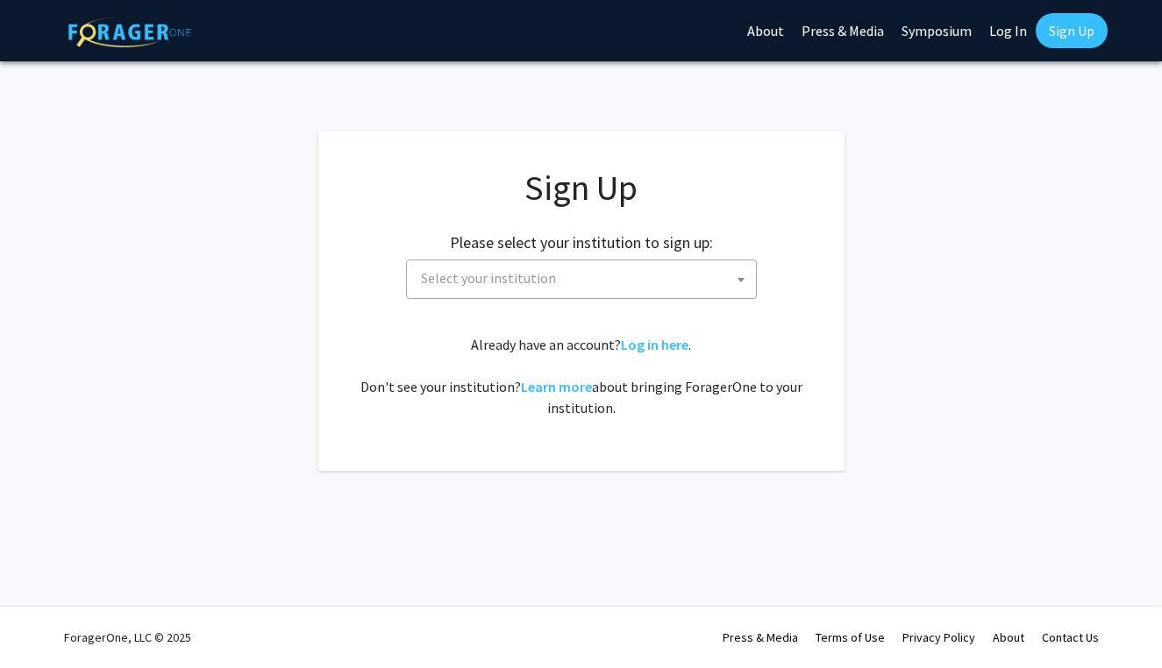
click at [447, 264] on span "Select your institution" at bounding box center [585, 278] width 342 height 36
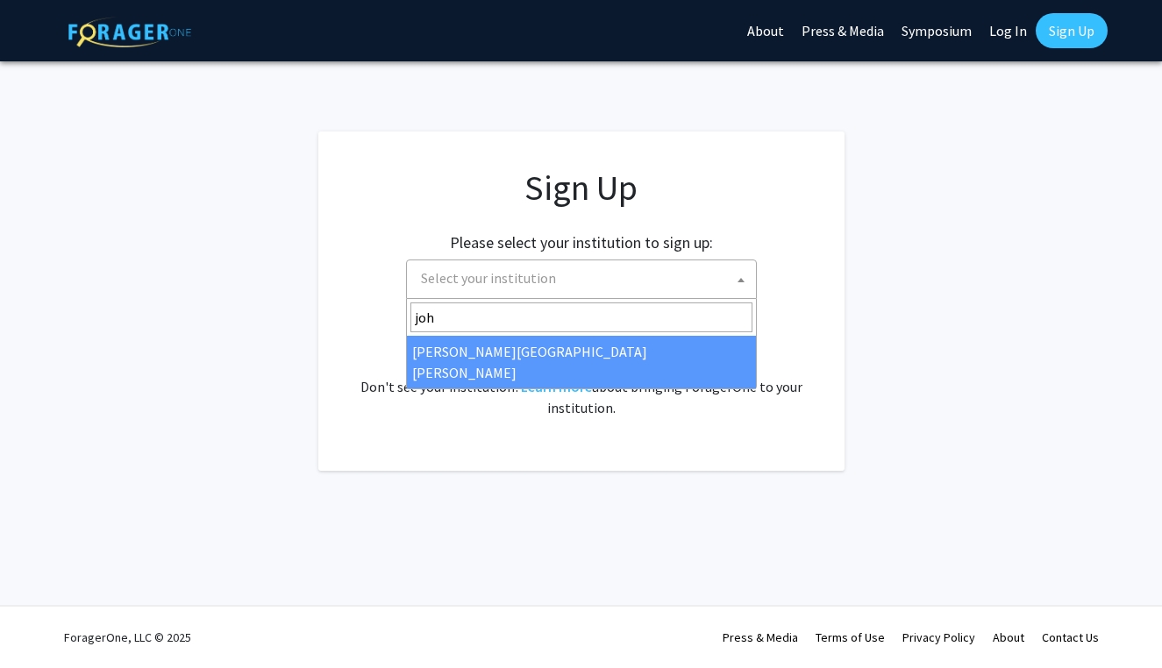
type input "joh"
select select "1"
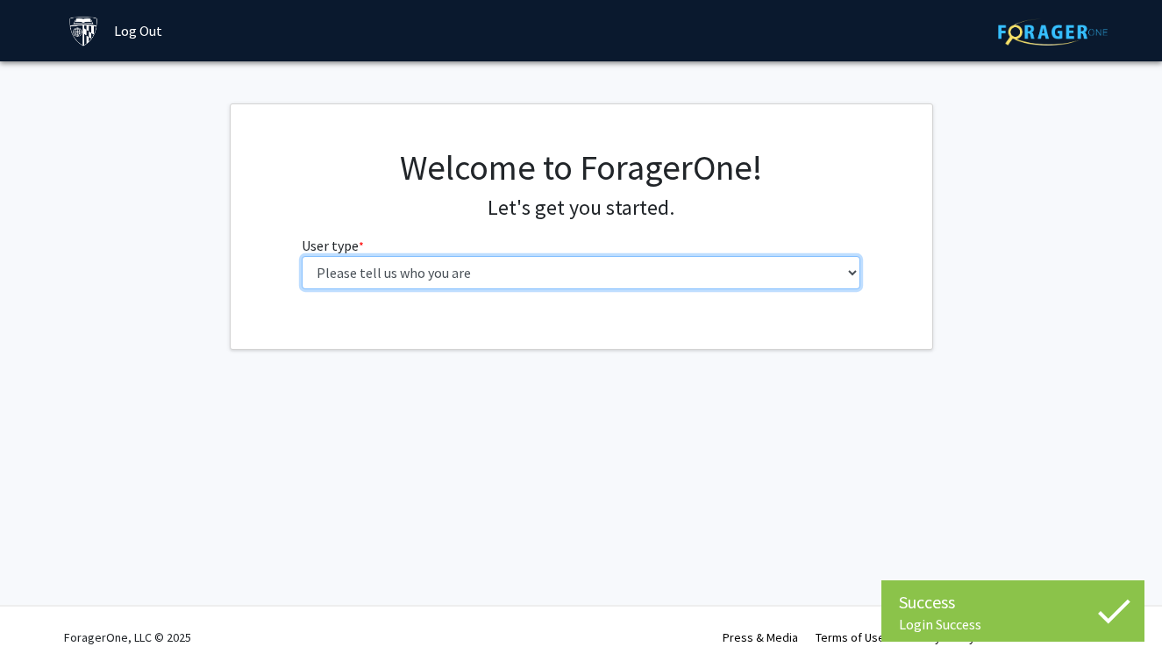
click at [667, 266] on select "Please tell us who you are Undergraduate Student Master's Student Doctoral Cand…" at bounding box center [581, 272] width 559 height 33
select select "1: undergrad"
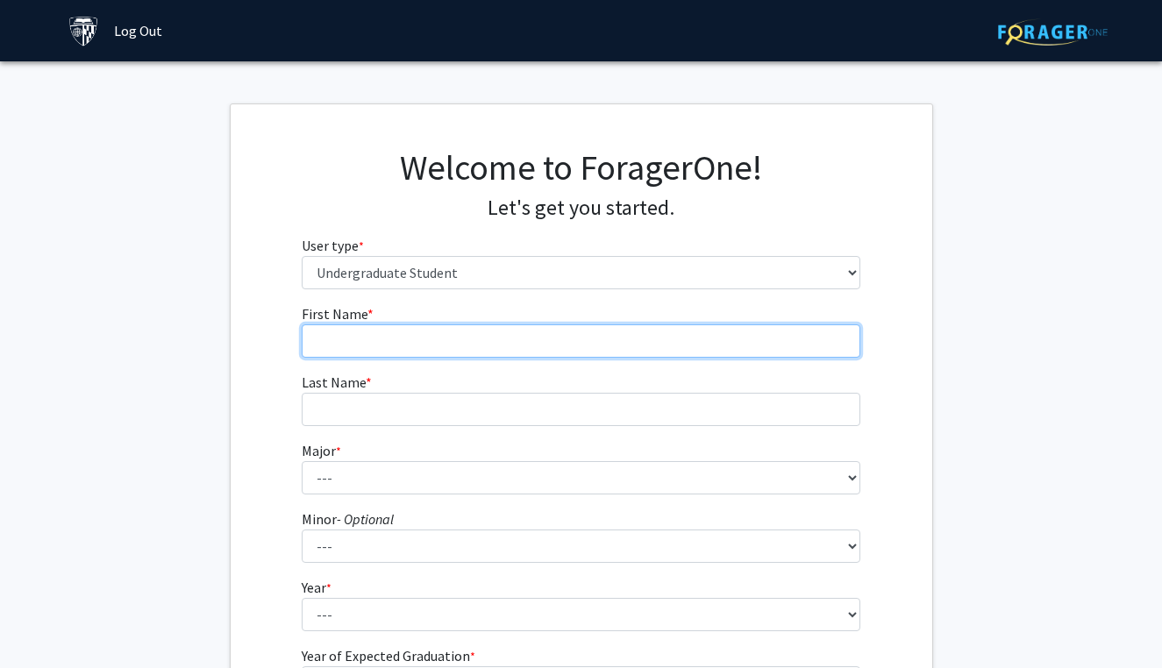
click at [640, 342] on input "First Name * required" at bounding box center [581, 340] width 559 height 33
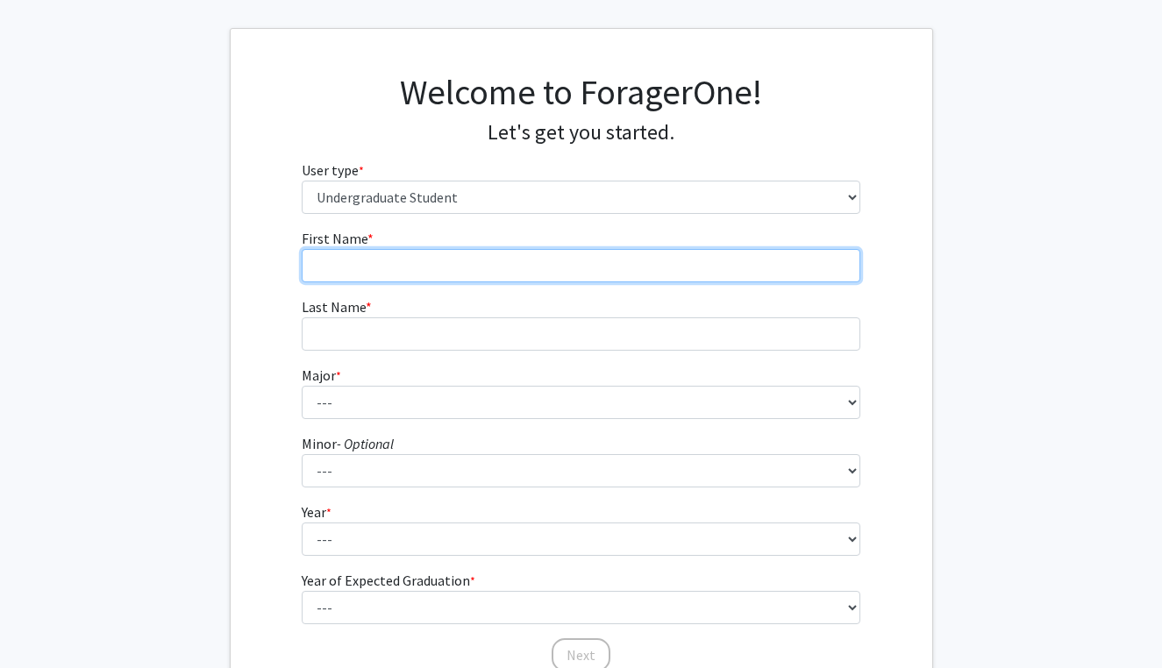
scroll to position [90, 0]
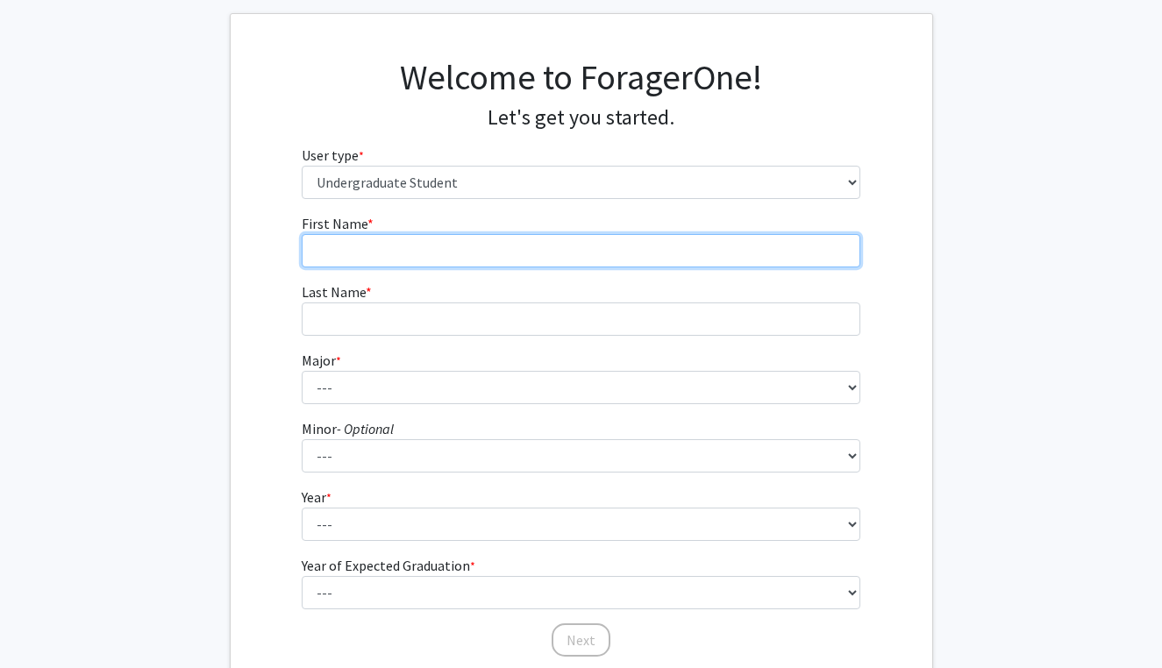
click at [557, 254] on input "First Name * required" at bounding box center [581, 250] width 559 height 33
type input "[PERSON_NAME]"
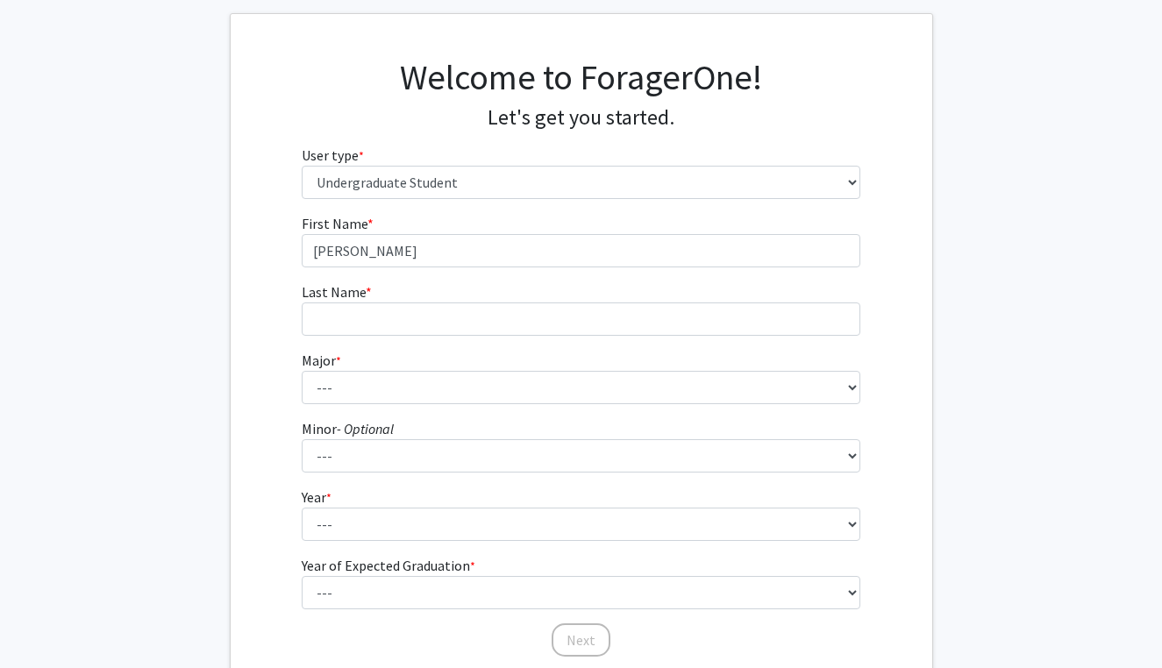
type input "[PERSON_NAME]"
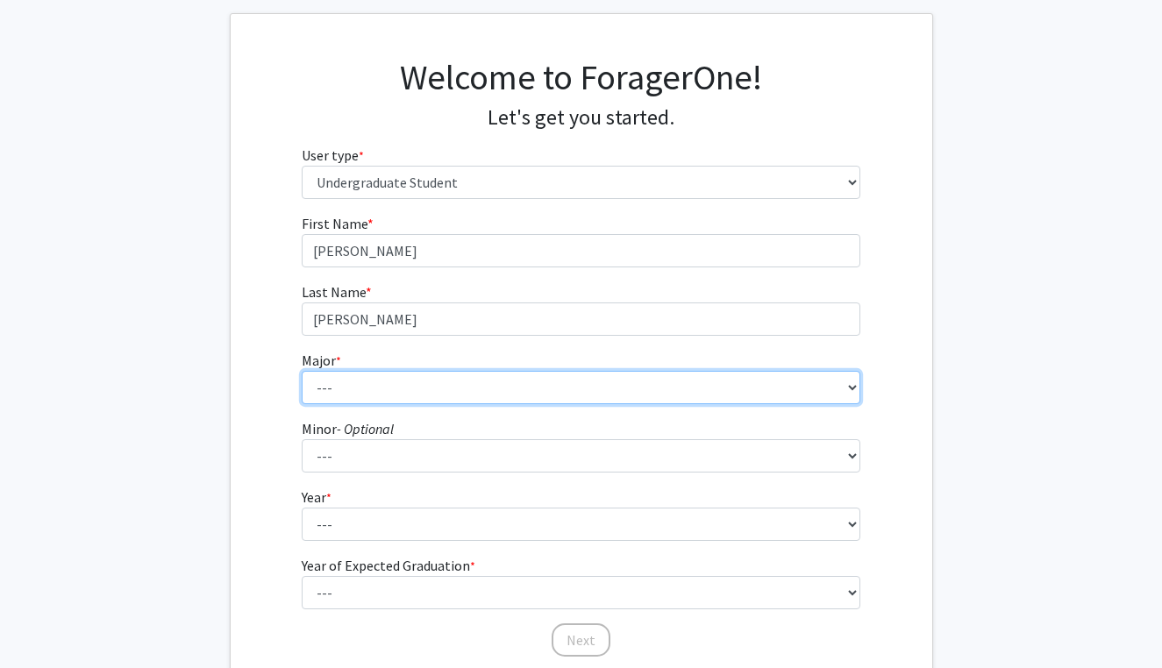
click at [433, 387] on select "--- Africana Studies Anthropology Applied Mathematics & Statistics Archaeology …" at bounding box center [581, 387] width 559 height 33
select select "41: 55"
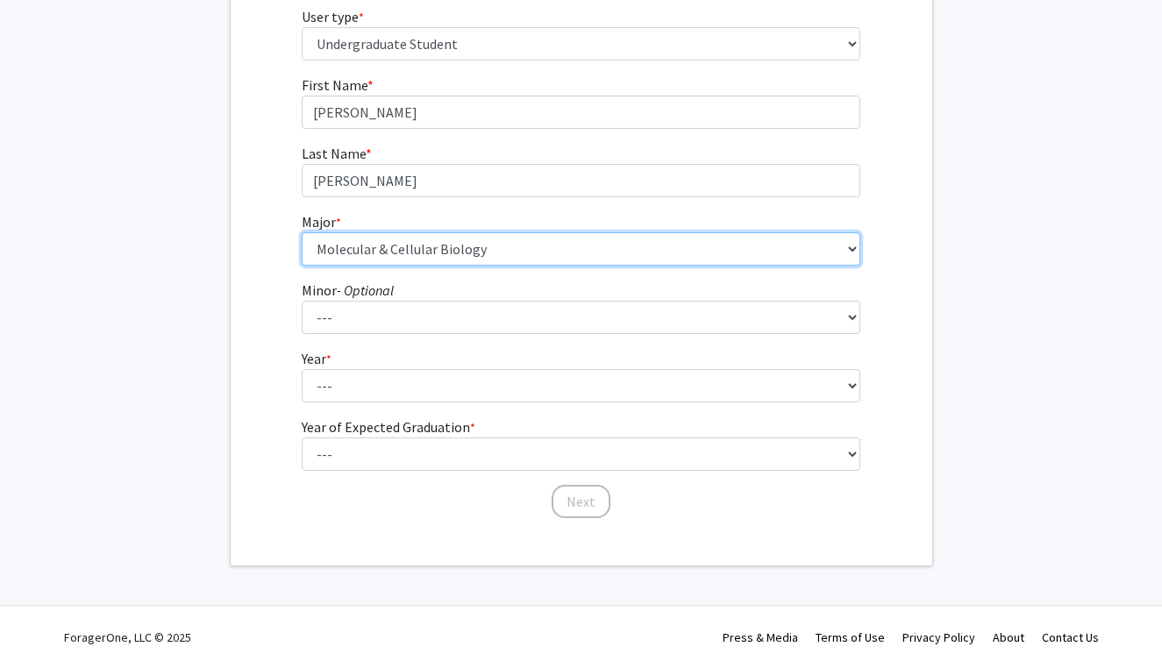
scroll to position [228, 0]
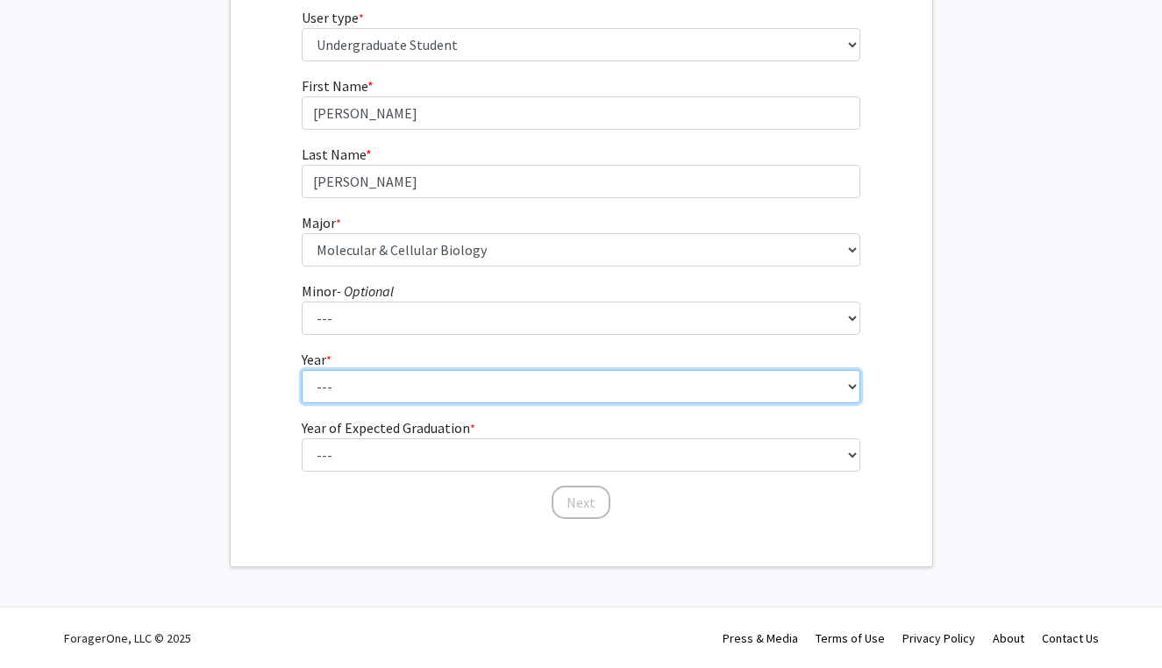
click at [455, 388] on select "--- First-year Sophomore Junior Senior Postbaccalaureate Certificate" at bounding box center [581, 386] width 559 height 33
select select "2: sophomore"
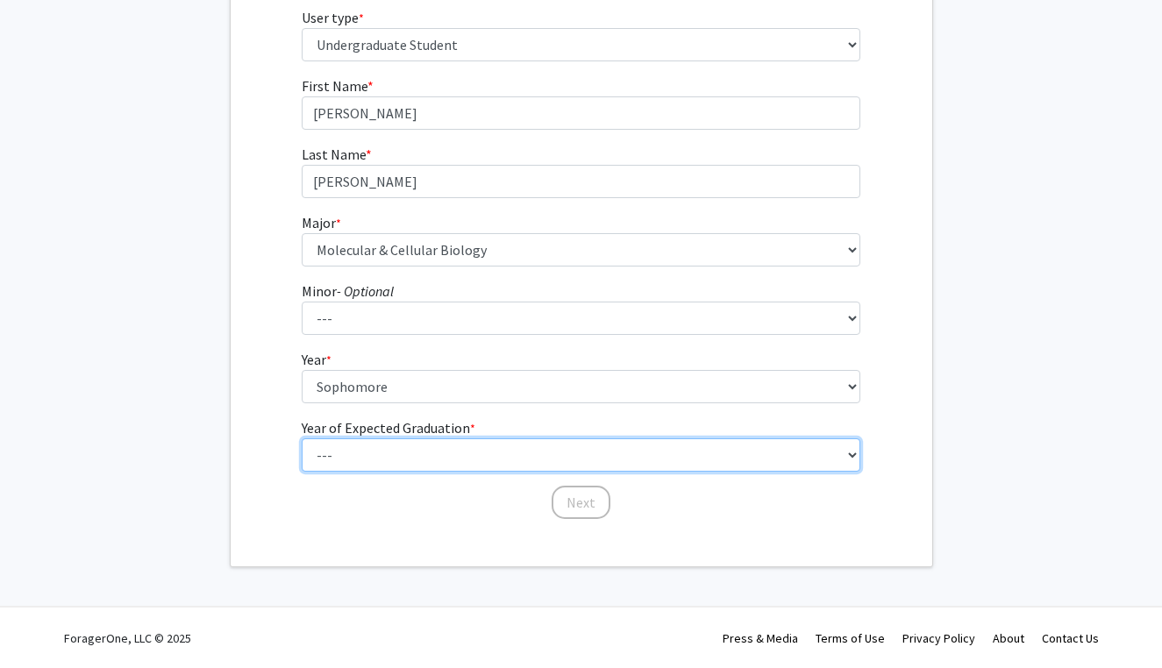
click at [424, 463] on select "--- 2025 2026 2027 2028 2029 2030 2031 2032 2033 2034" at bounding box center [581, 454] width 559 height 33
select select "4: 2028"
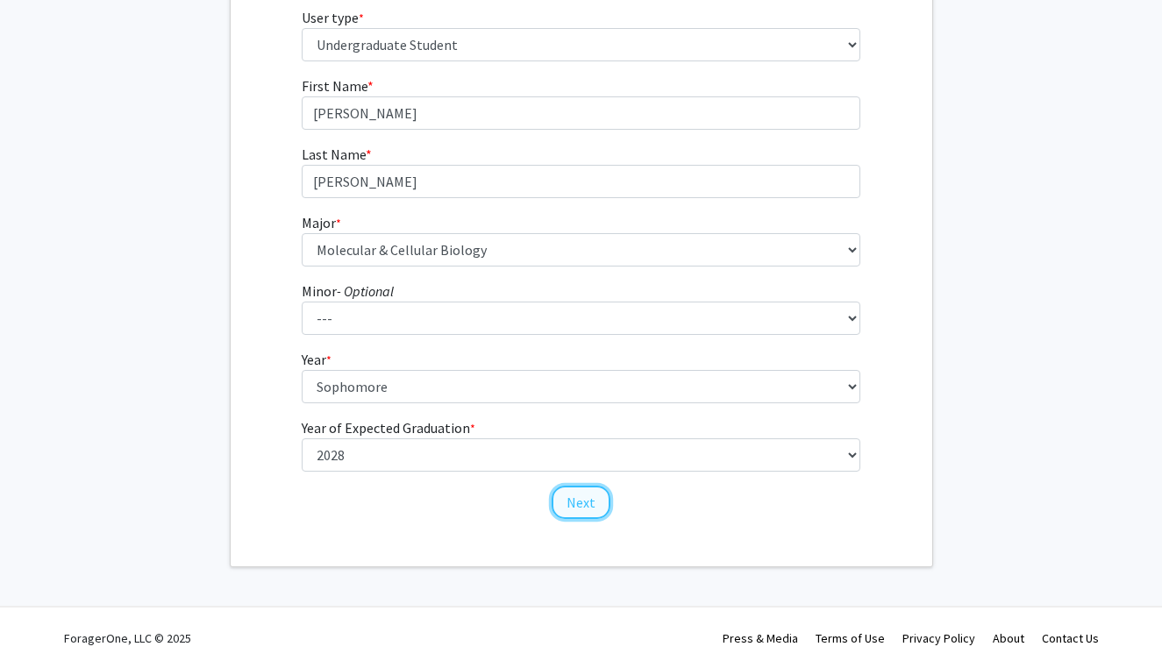
click at [565, 498] on button "Next" at bounding box center [581, 502] width 59 height 33
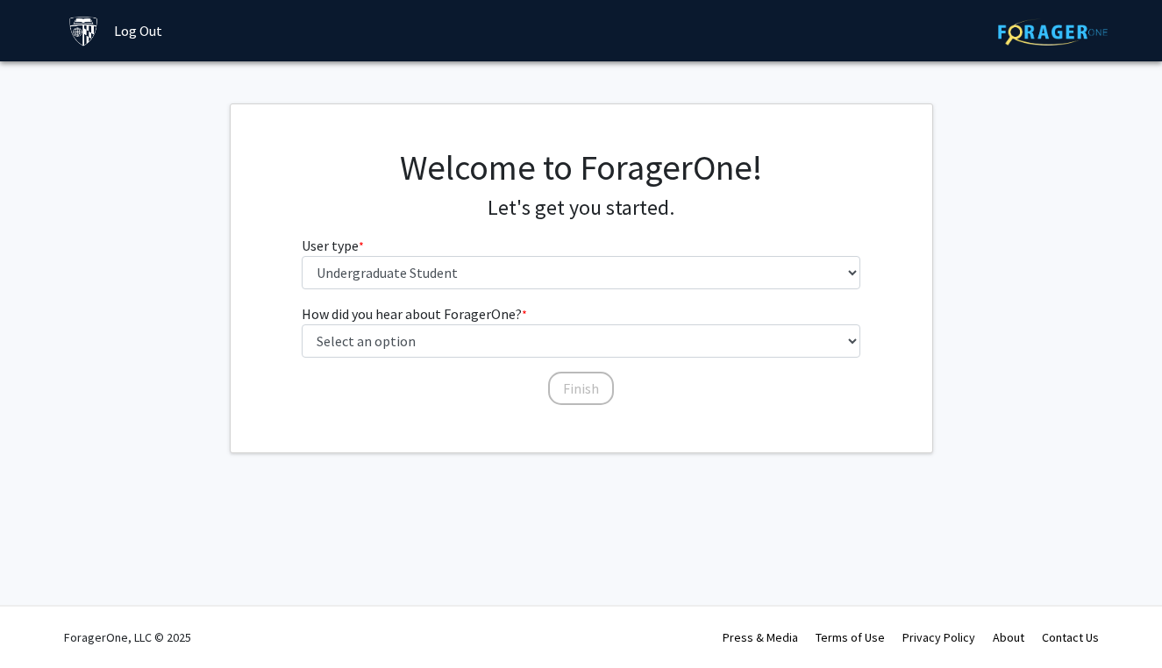
scroll to position [0, 0]
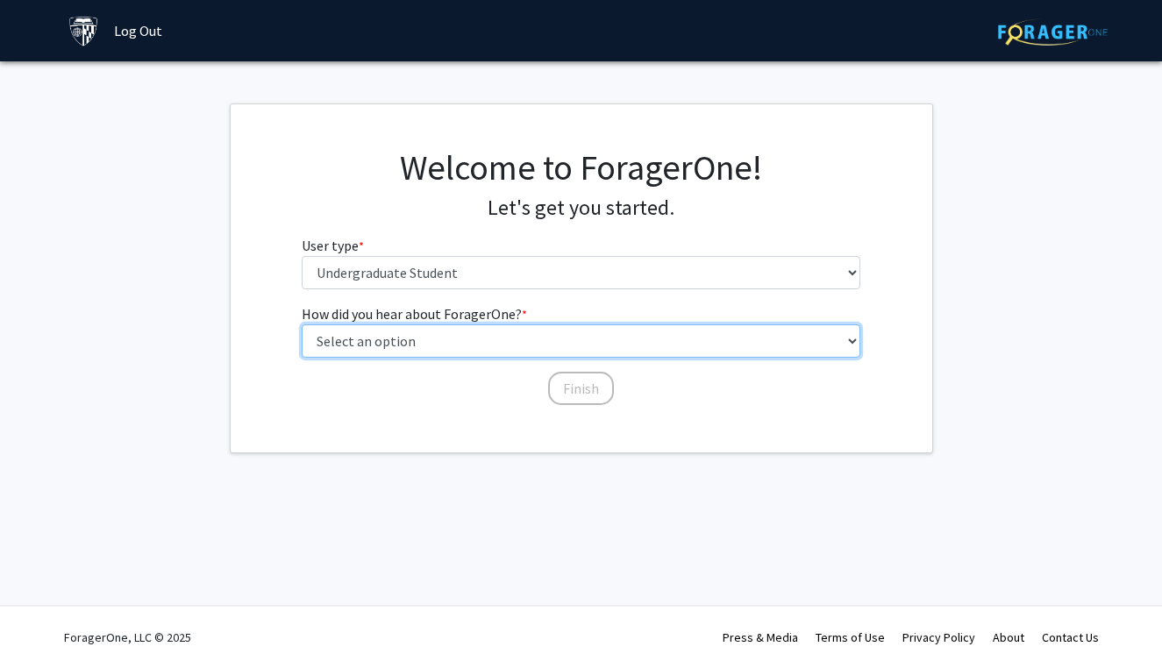
click at [538, 345] on select "Select an option Peer/student recommendation Faculty/staff recommendation Unive…" at bounding box center [581, 340] width 559 height 33
select select "3: university_website"
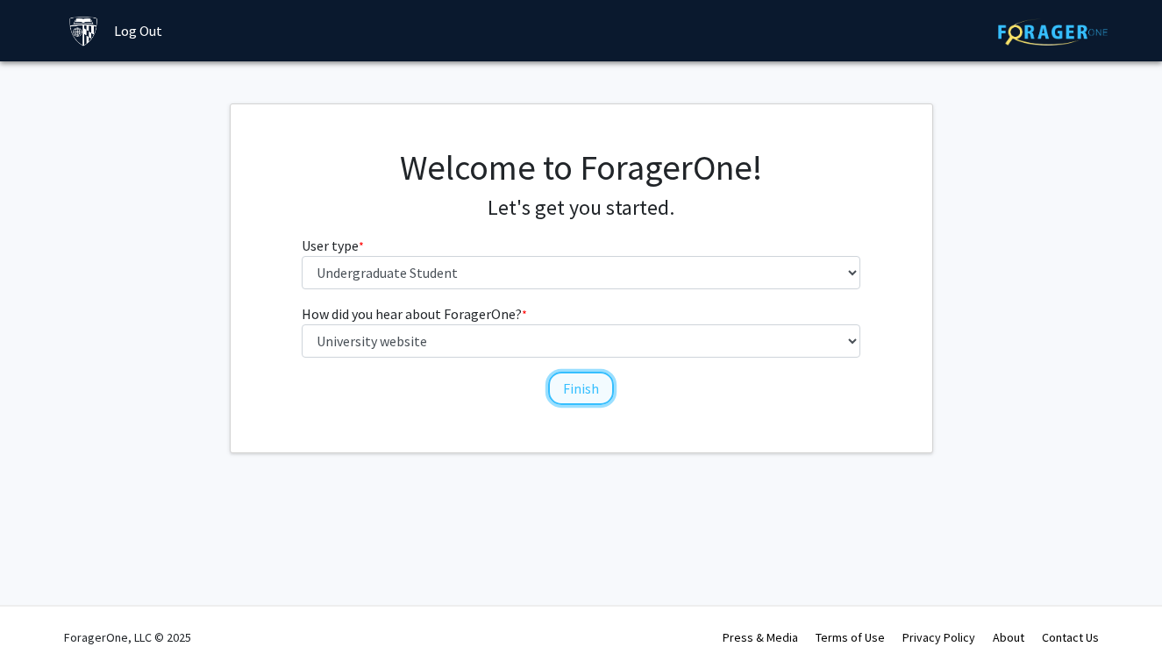
click at [588, 391] on button "Finish" at bounding box center [581, 388] width 66 height 33
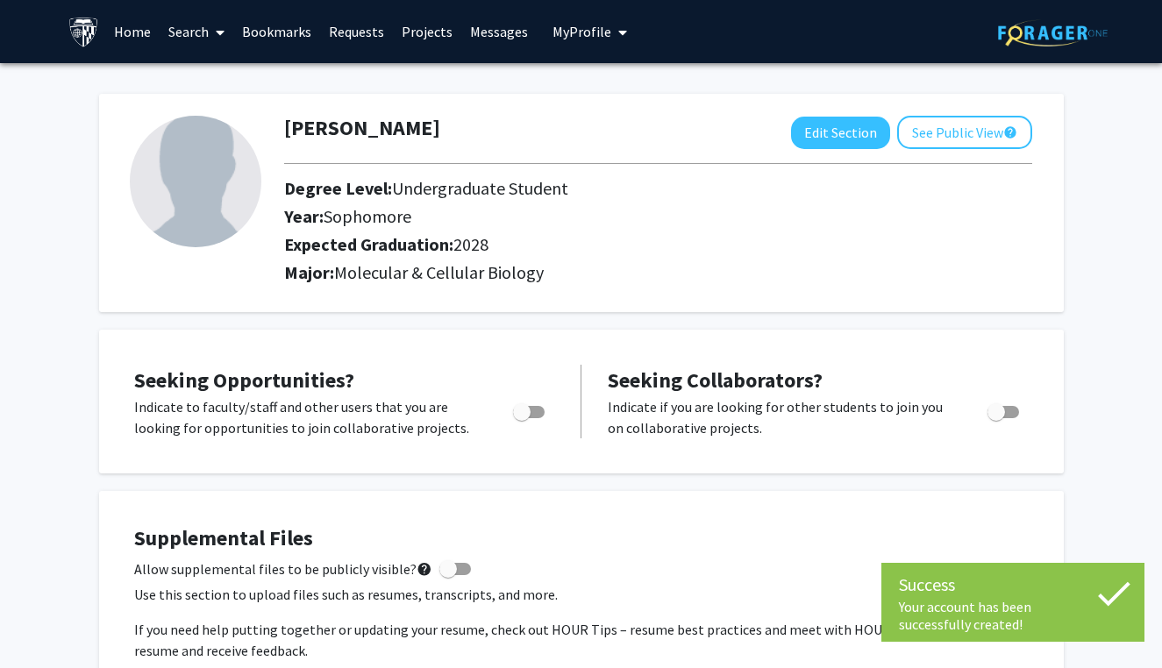
scroll to position [134, 0]
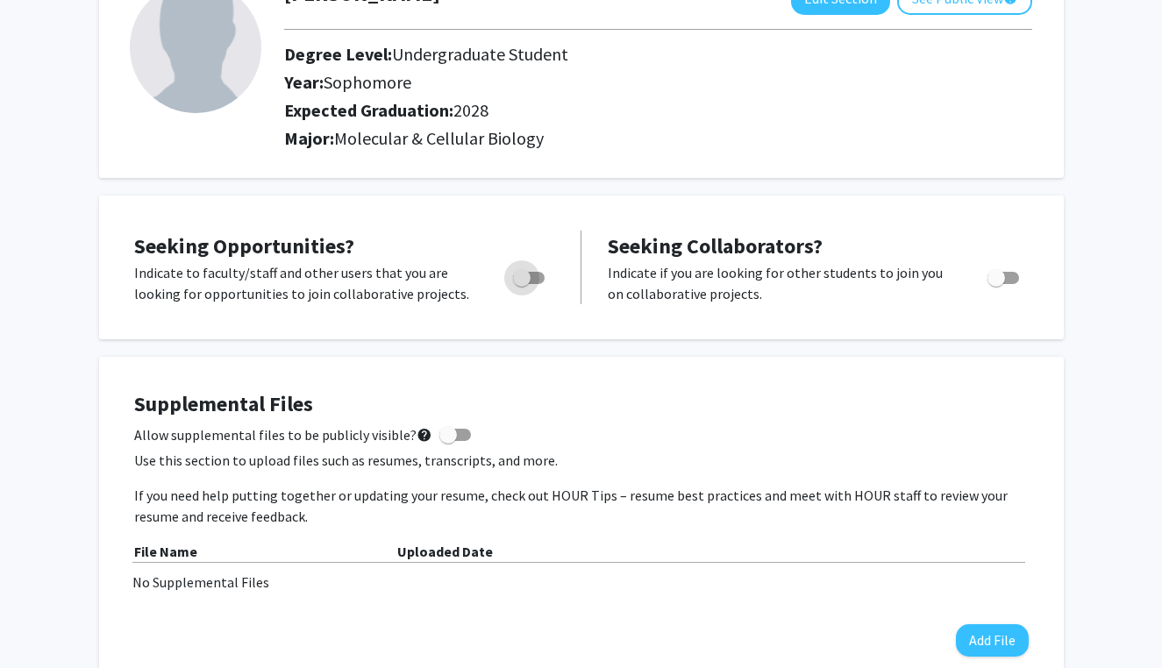
click at [523, 275] on span "Toggle" at bounding box center [522, 278] width 18 height 18
click at [522, 284] on input "Are you actively seeking opportunities?" at bounding box center [521, 284] width 1 height 1
checkbox input "true"
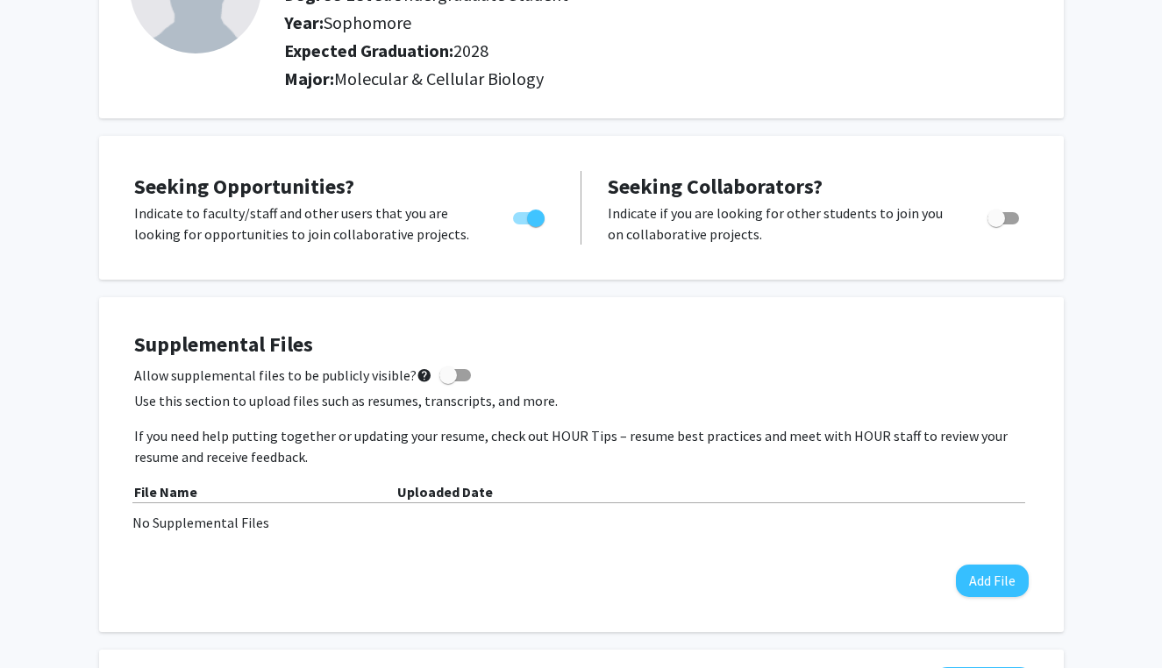
scroll to position [367, 0]
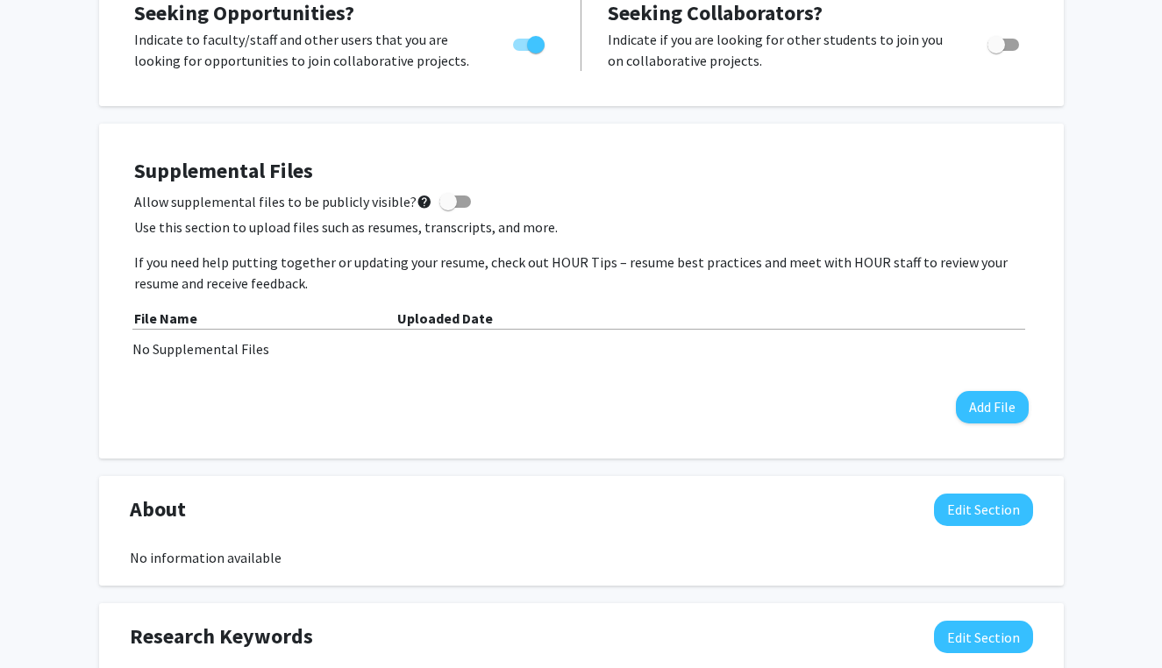
click at [439, 203] on span at bounding box center [448, 202] width 18 height 18
click at [447, 208] on input "Allow supplemental files to be publicly visible? help" at bounding box center [447, 208] width 1 height 1
checkbox input "true"
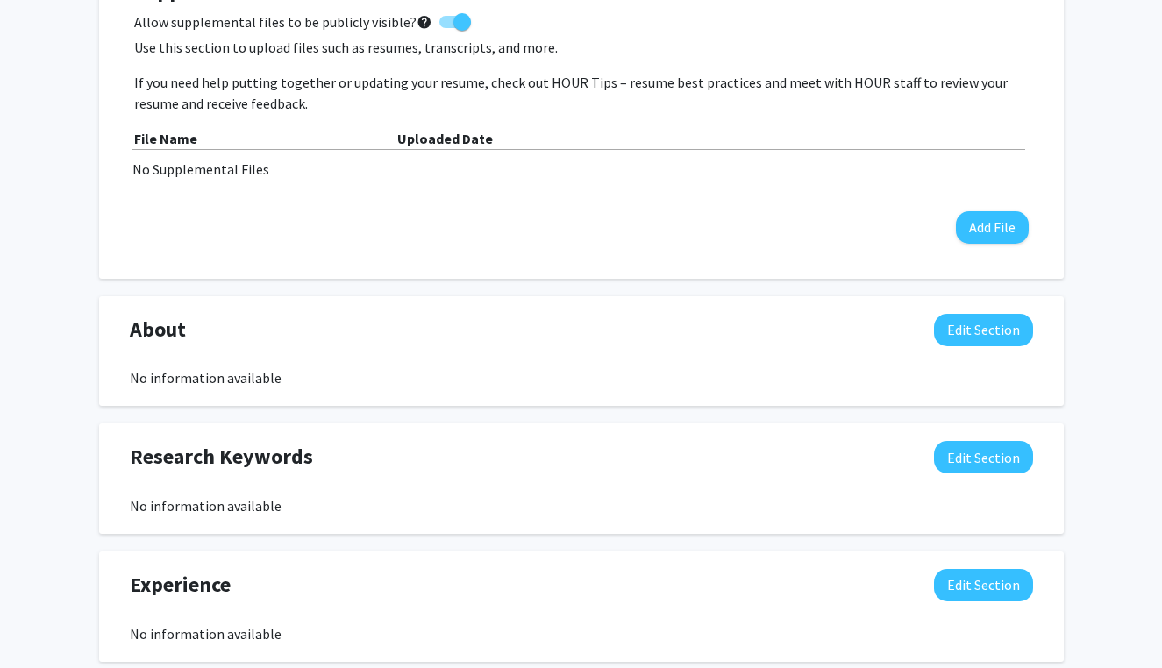
scroll to position [456, 0]
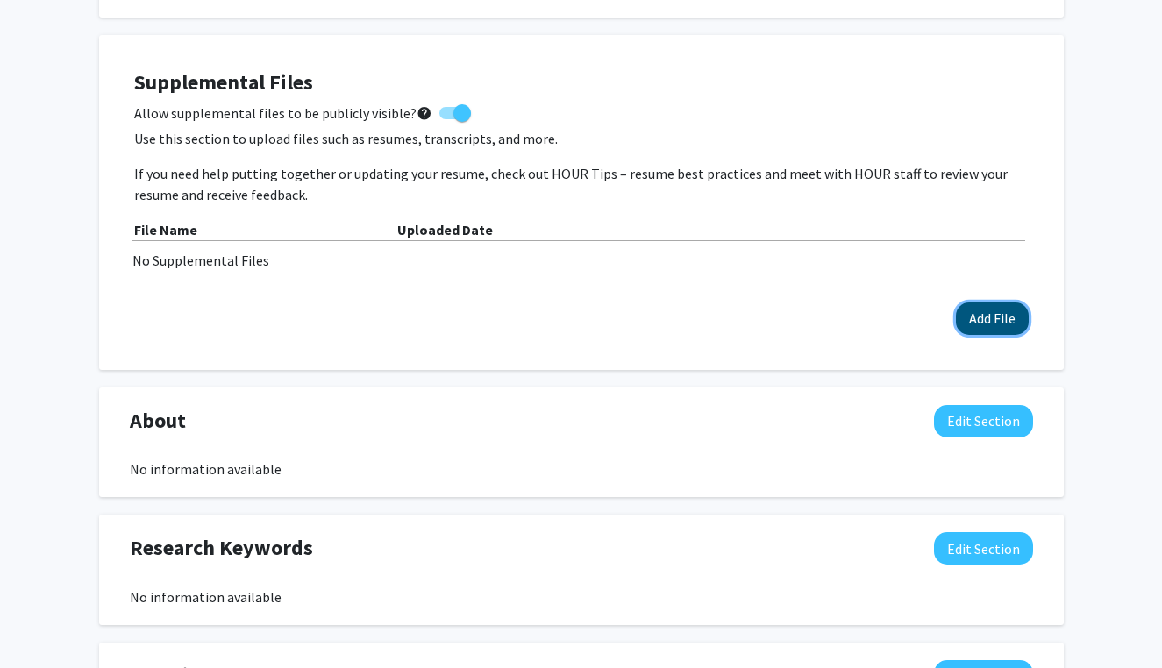
click at [978, 313] on button "Add File" at bounding box center [992, 319] width 73 height 32
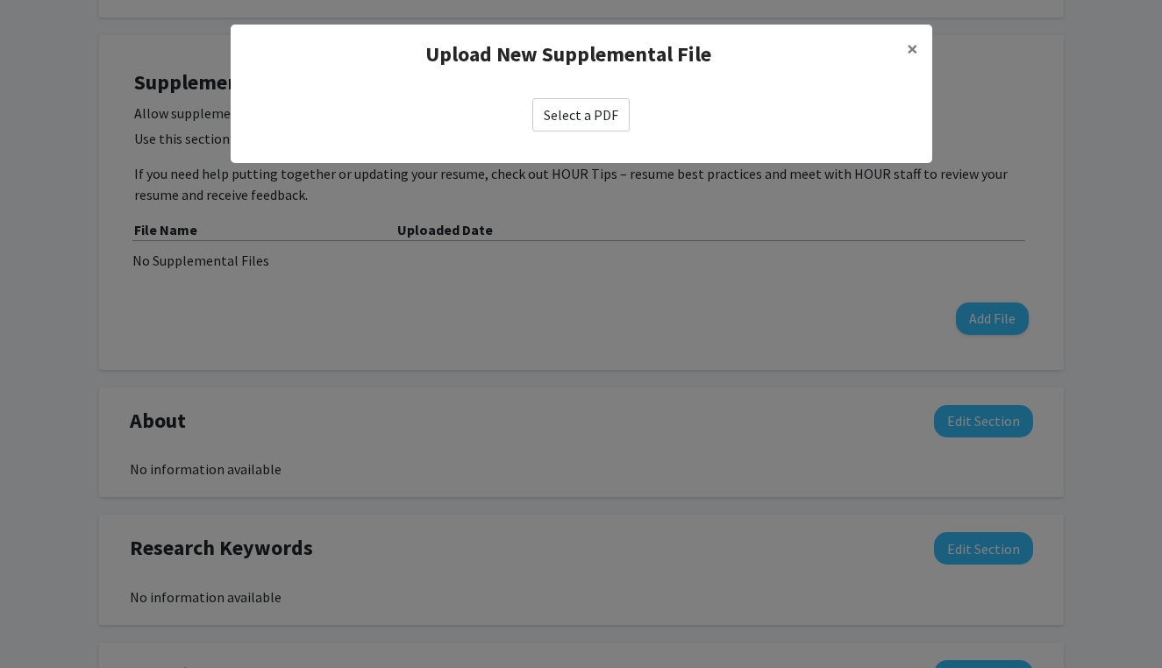
click at [565, 118] on label "Select a PDF" at bounding box center [580, 114] width 97 height 33
click at [0, 0] on input "Select a PDF" at bounding box center [0, 0] width 0 height 0
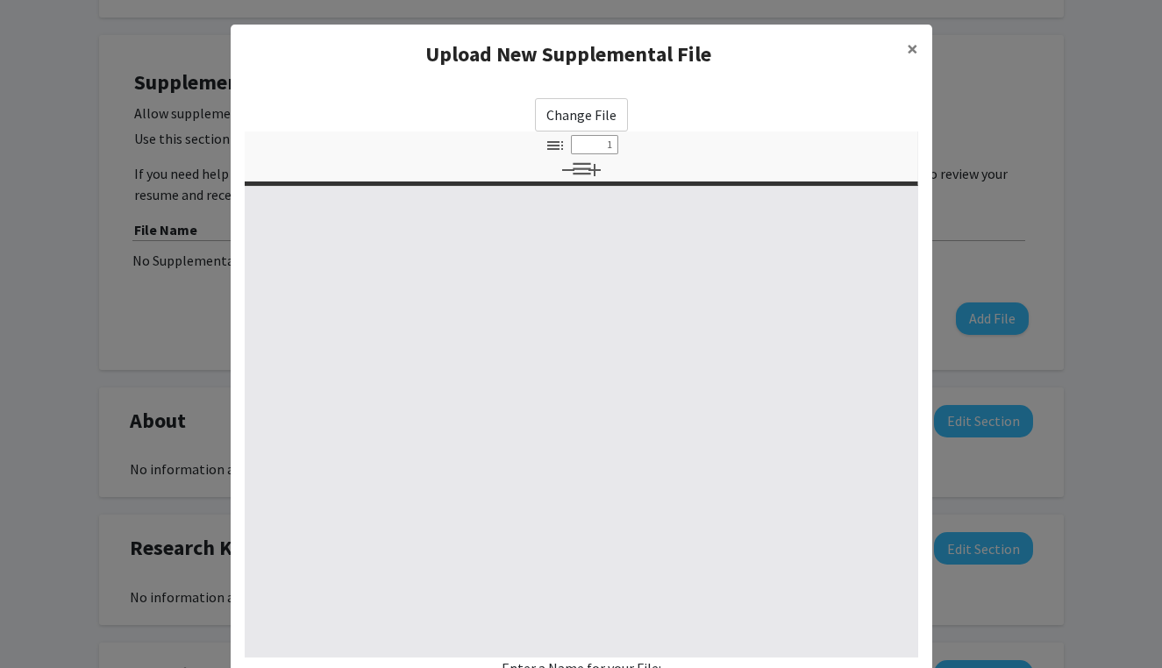
select select "custom"
type input "0"
select select "custom"
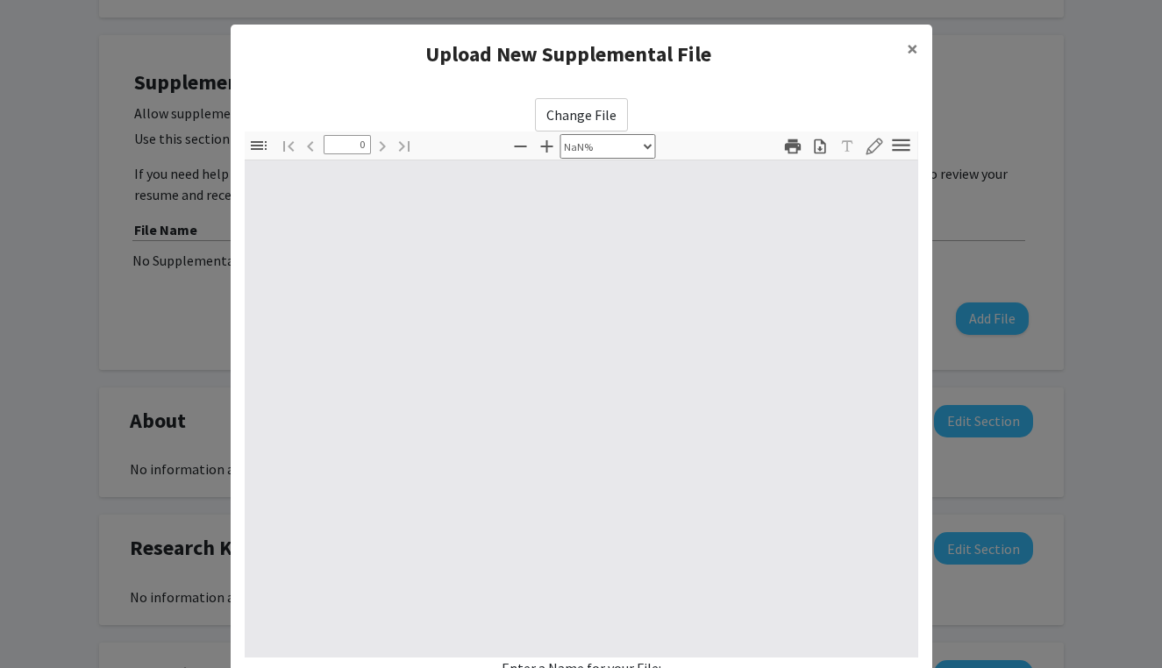
type input "1"
select select "auto"
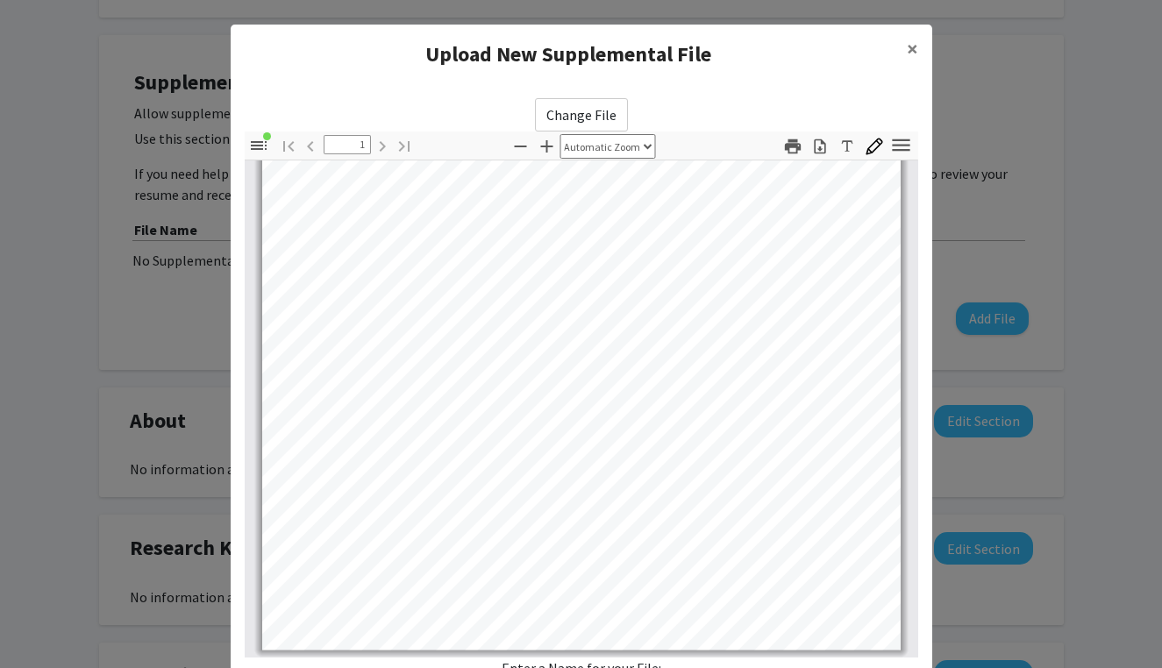
scroll to position [162, 0]
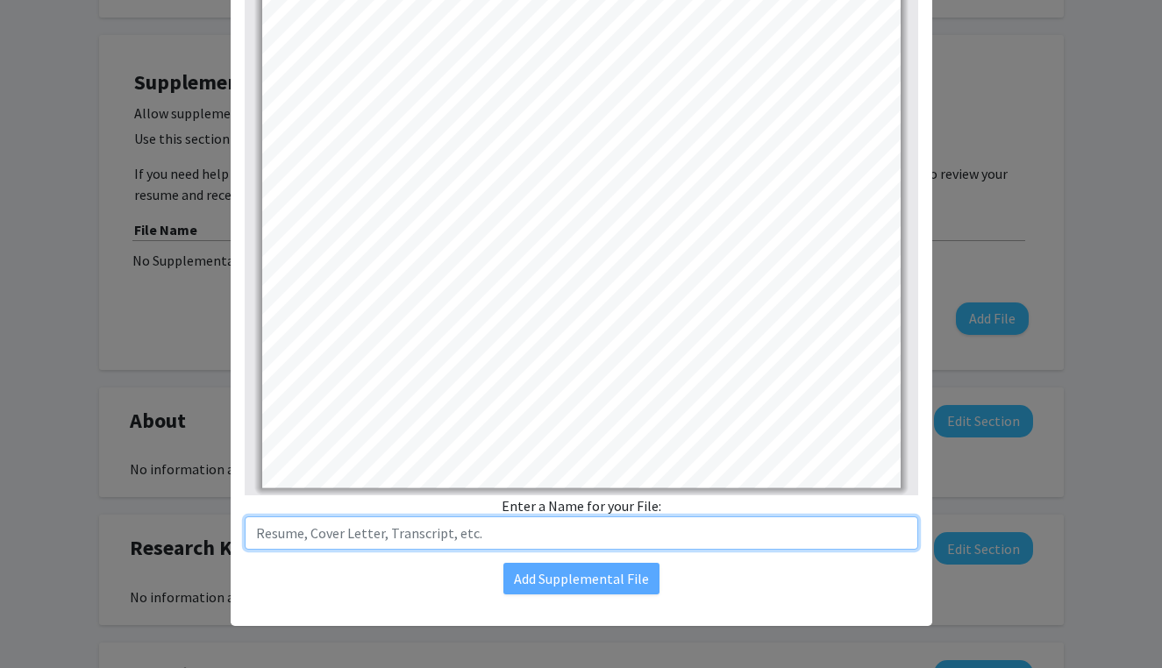
click at [595, 537] on input "text" at bounding box center [581, 532] width 673 height 33
type input "Resume"
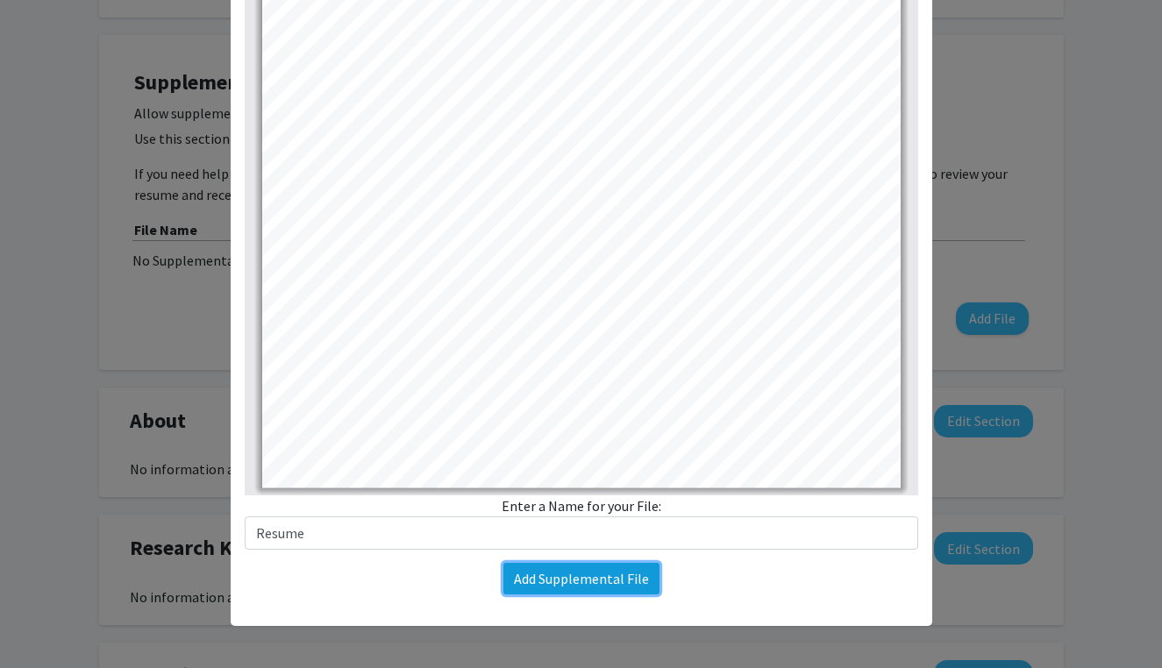
click at [588, 589] on button "Add Supplemental File" at bounding box center [581, 579] width 156 height 32
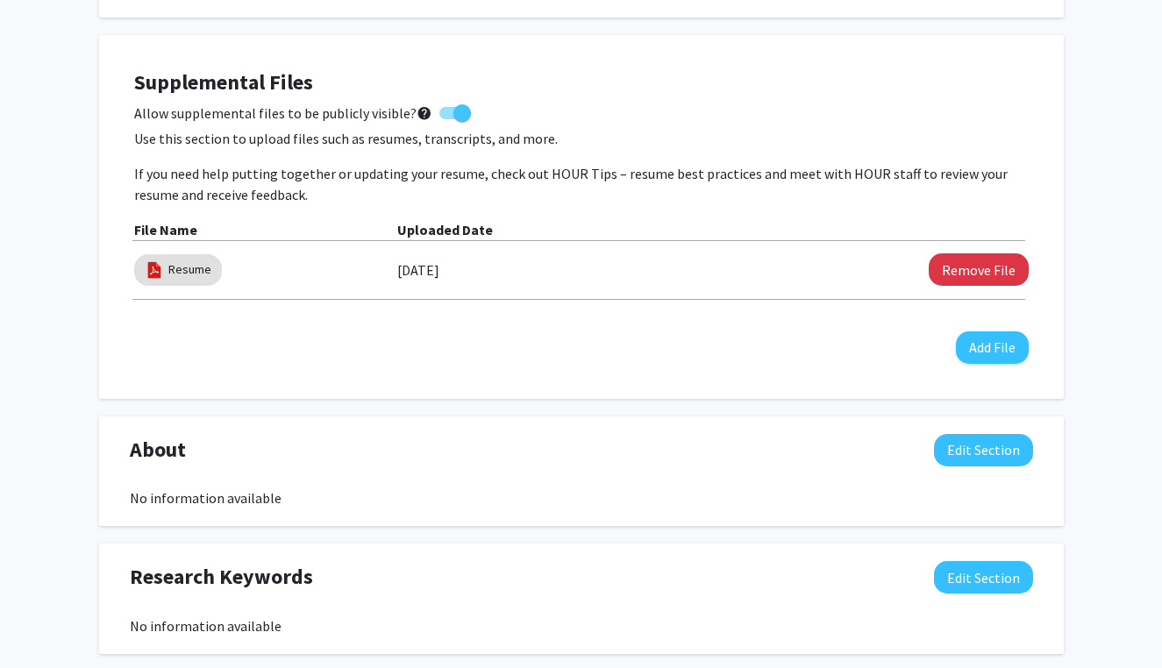
click at [793, 393] on div "Supplemental Files Allow supplemental files to be publicly visible? help Use th…" at bounding box center [581, 217] width 965 height 364
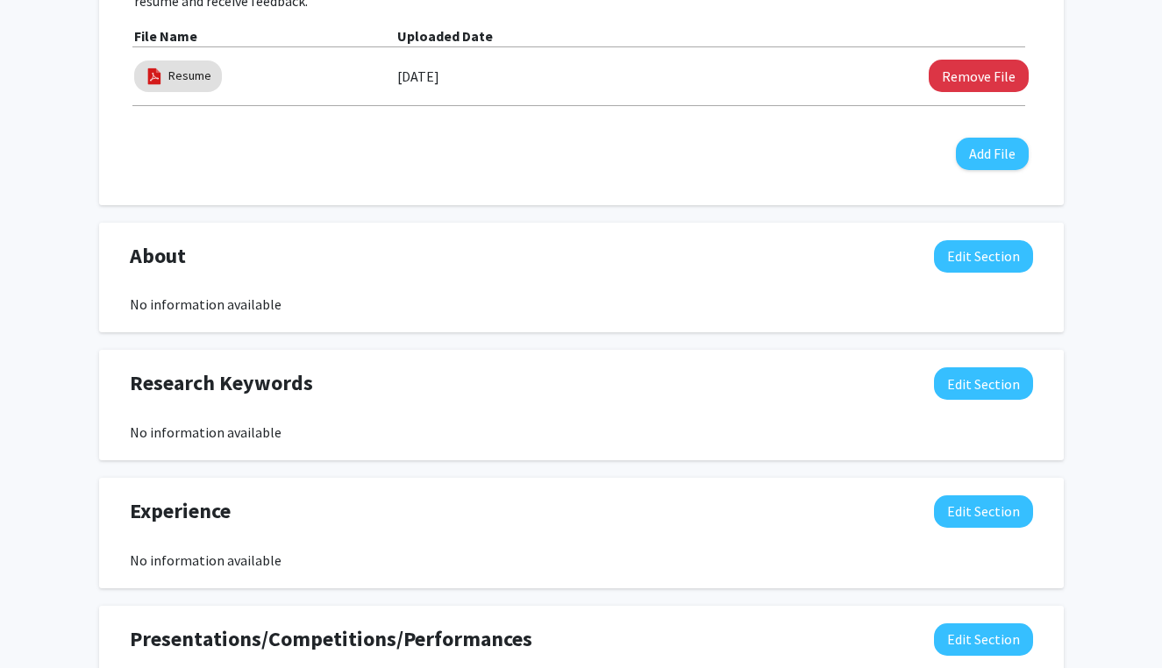
scroll to position [652, 0]
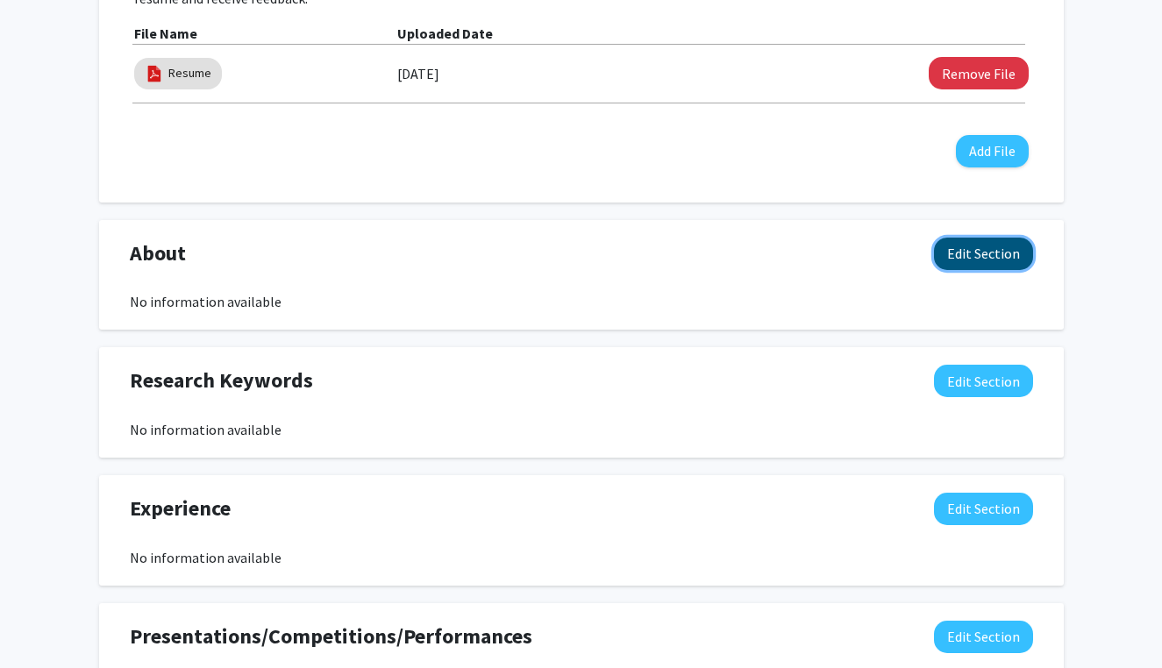
click at [973, 252] on button "Edit Section" at bounding box center [983, 254] width 99 height 32
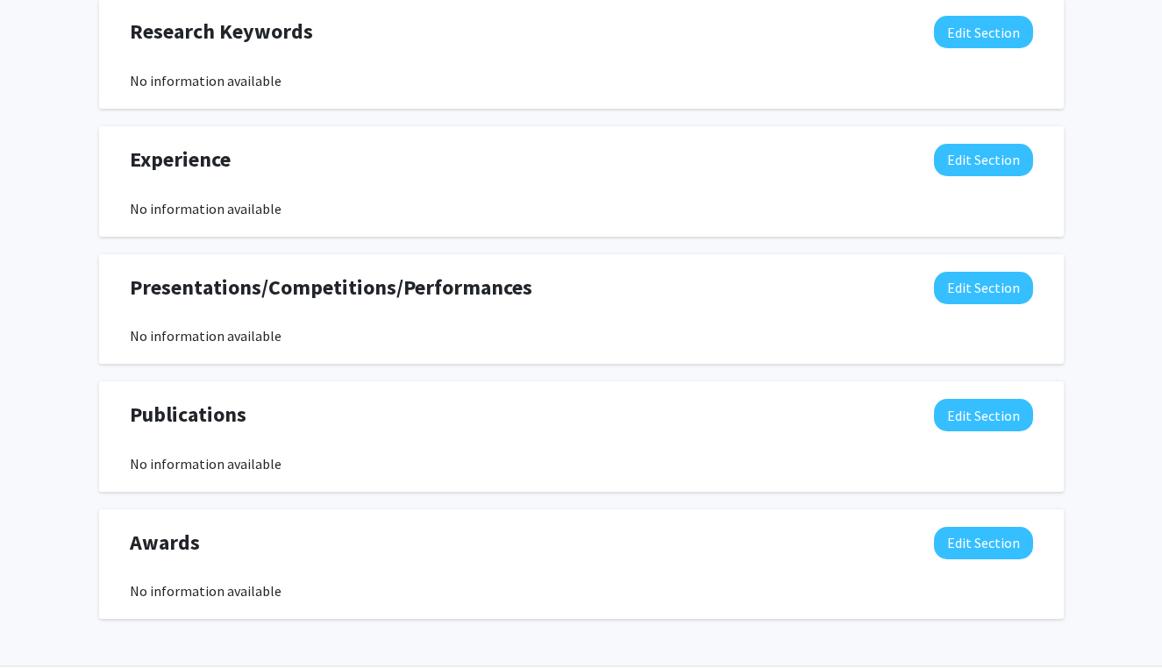
scroll to position [1444, 0]
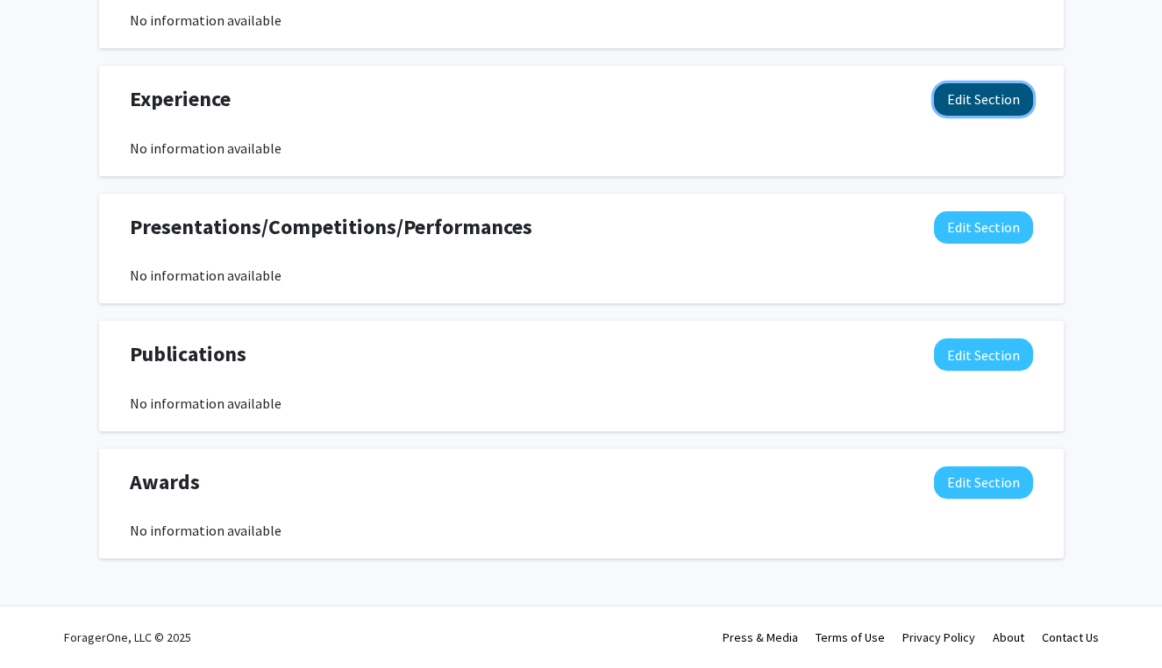
click at [986, 94] on button "Edit Section" at bounding box center [983, 99] width 99 height 32
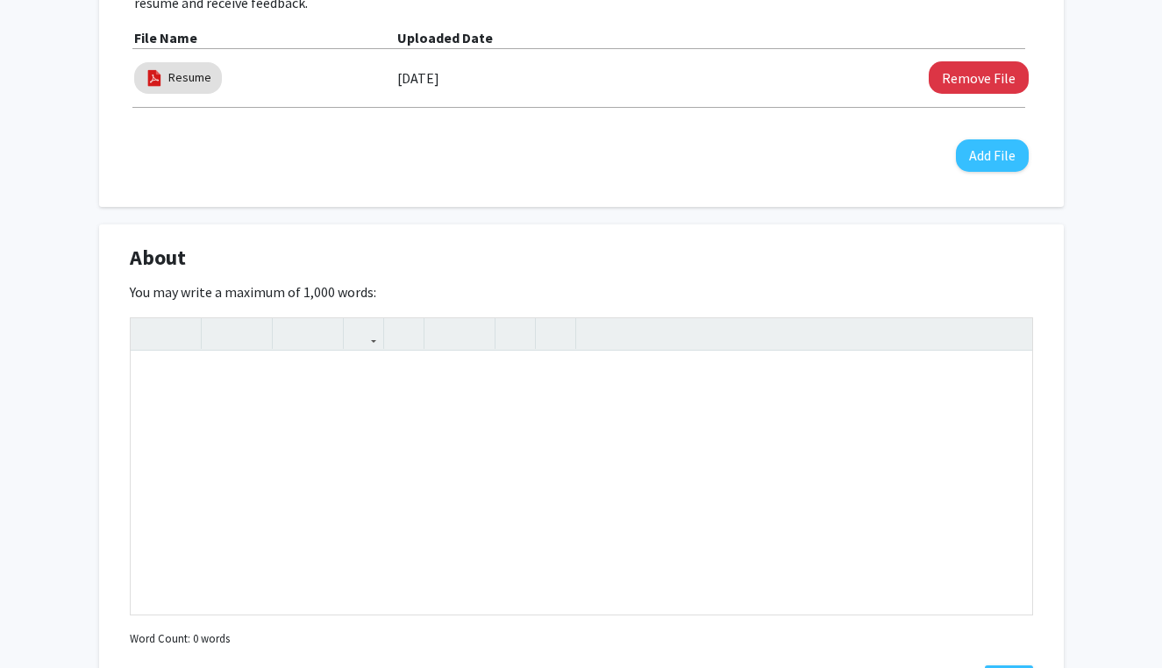
scroll to position [596, 0]
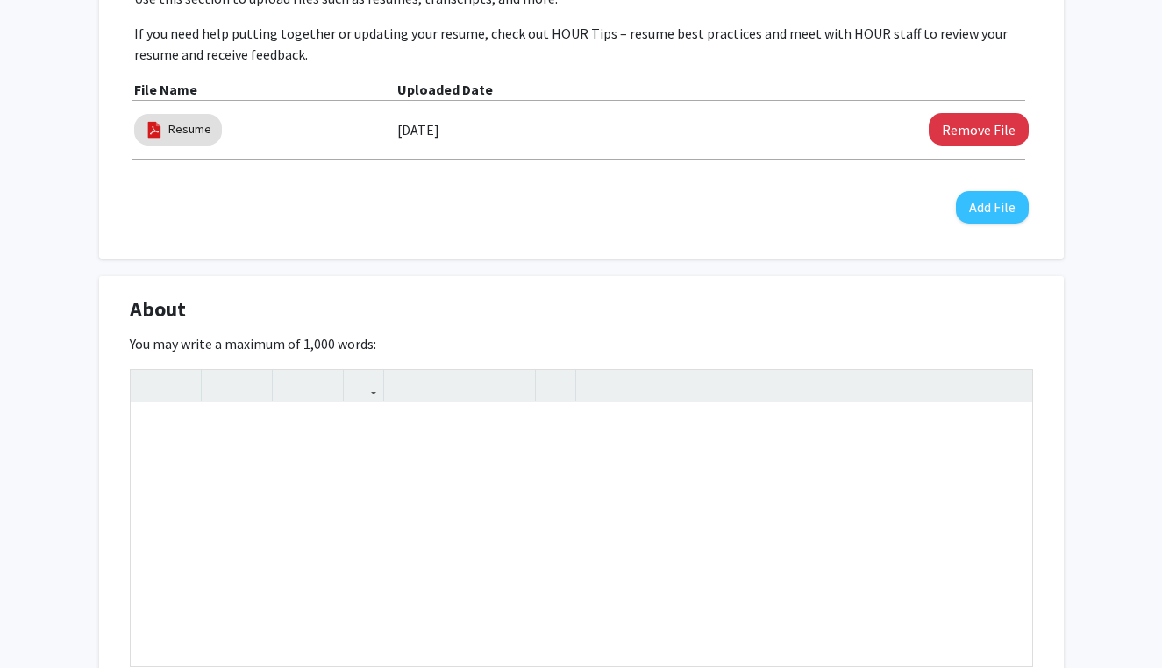
click at [132, 312] on span "About" at bounding box center [158, 310] width 56 height 32
drag, startPoint x: 130, startPoint y: 312, endPoint x: 380, endPoint y: 342, distance: 251.7
click at [380, 342] on div "About Edit Section You may write a maximum of 1,000 words: Insert link Remove l…" at bounding box center [581, 522] width 965 height 493
copy div "About Edit Section You may write a maximum of 1,000 words:"
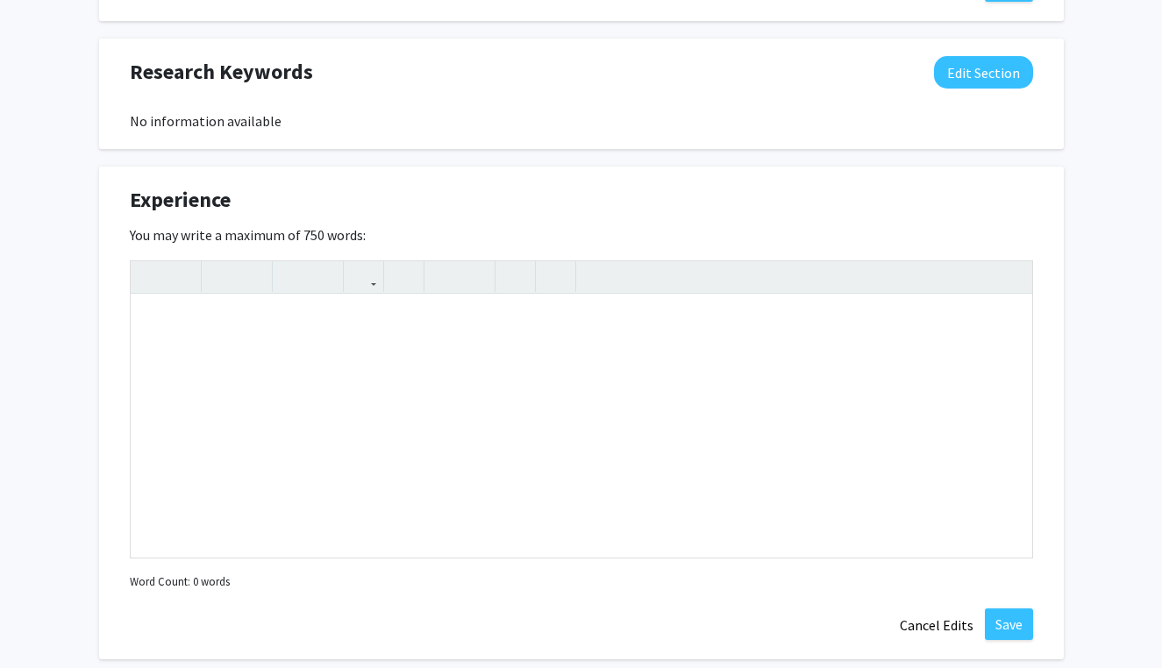
scroll to position [1492, 0]
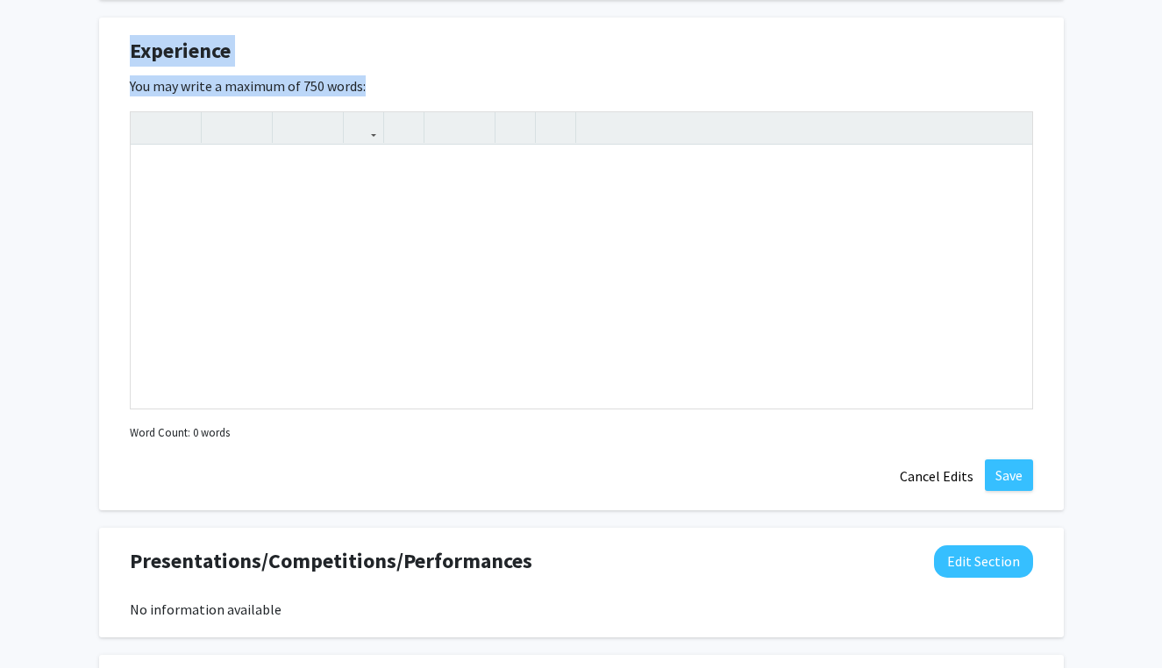
drag, startPoint x: 133, startPoint y: 53, endPoint x: 359, endPoint y: 80, distance: 227.0
click at [359, 80] on div "Experience Edit Section You may write a maximum of 750 words: Insert link Remov…" at bounding box center [581, 264] width 965 height 493
copy div "Experience Edit Section You may write a maximum of 750 words"
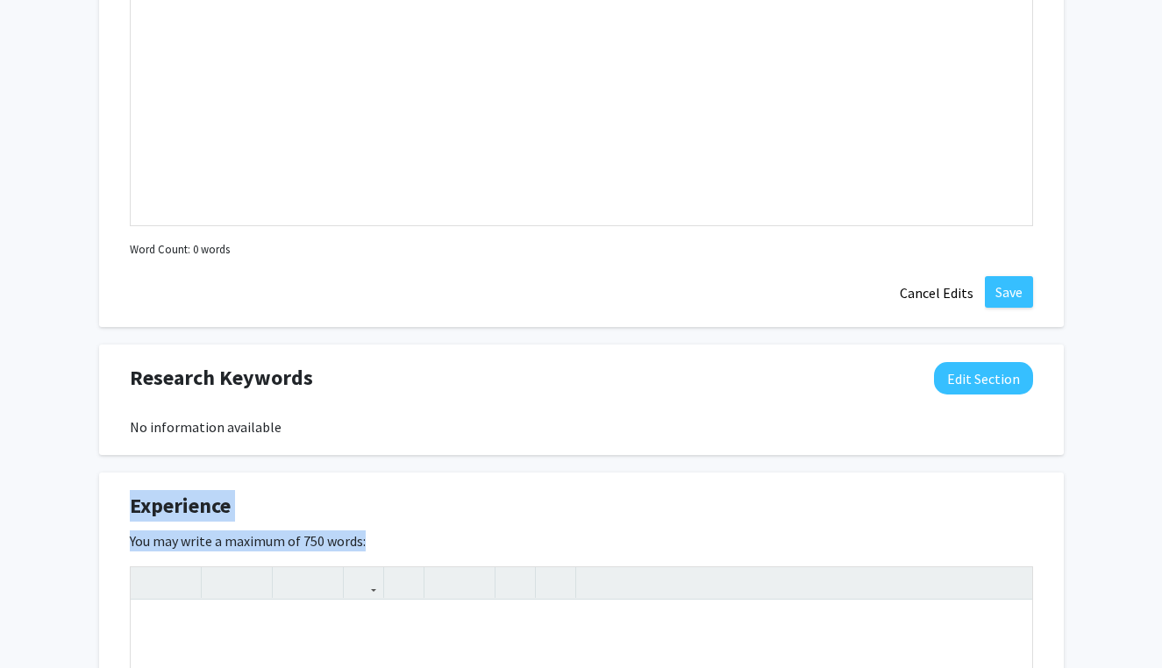
scroll to position [0, 0]
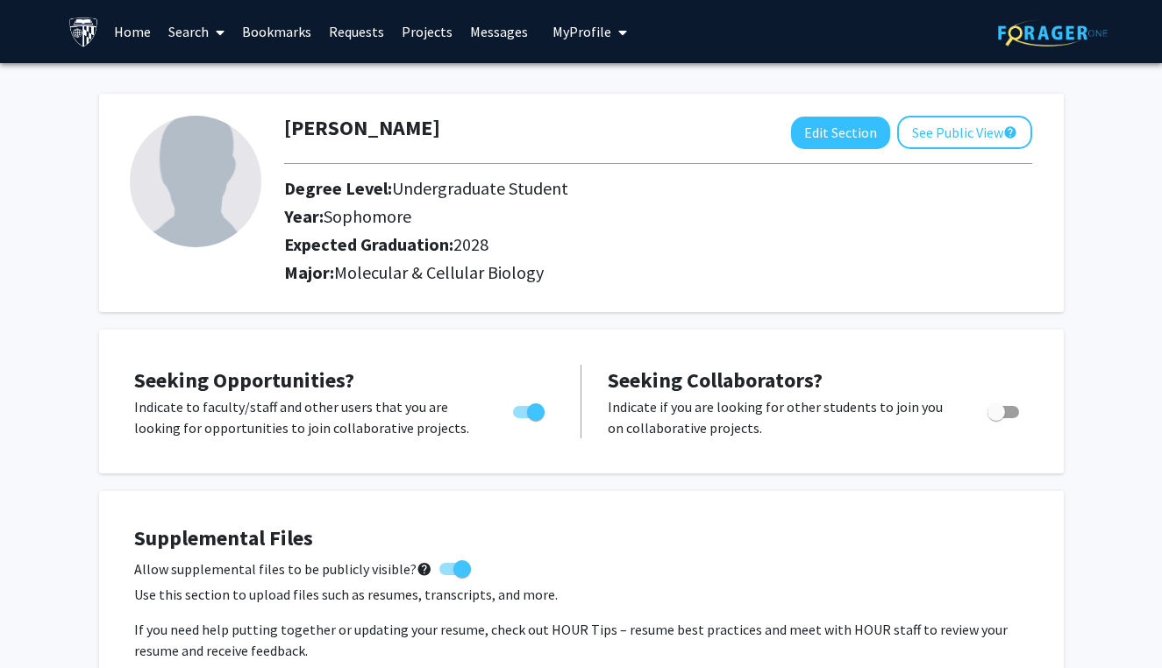
click at [585, 34] on span "My Profile" at bounding box center [581, 32] width 59 height 18
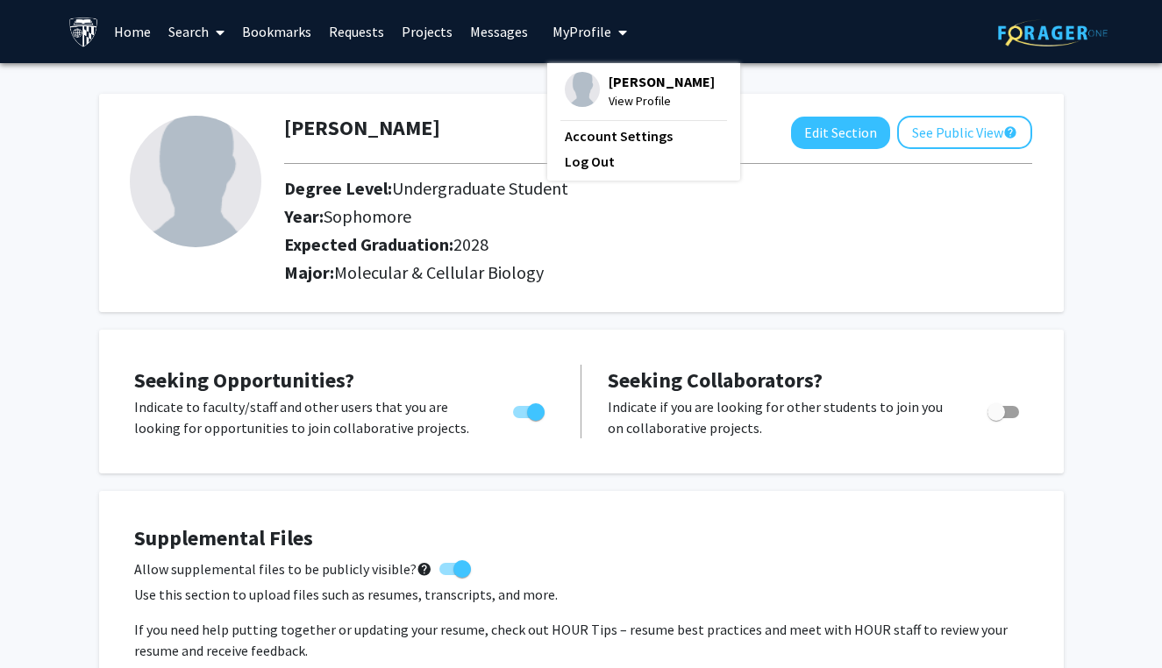
click at [588, 33] on span "My Profile" at bounding box center [581, 32] width 59 height 18
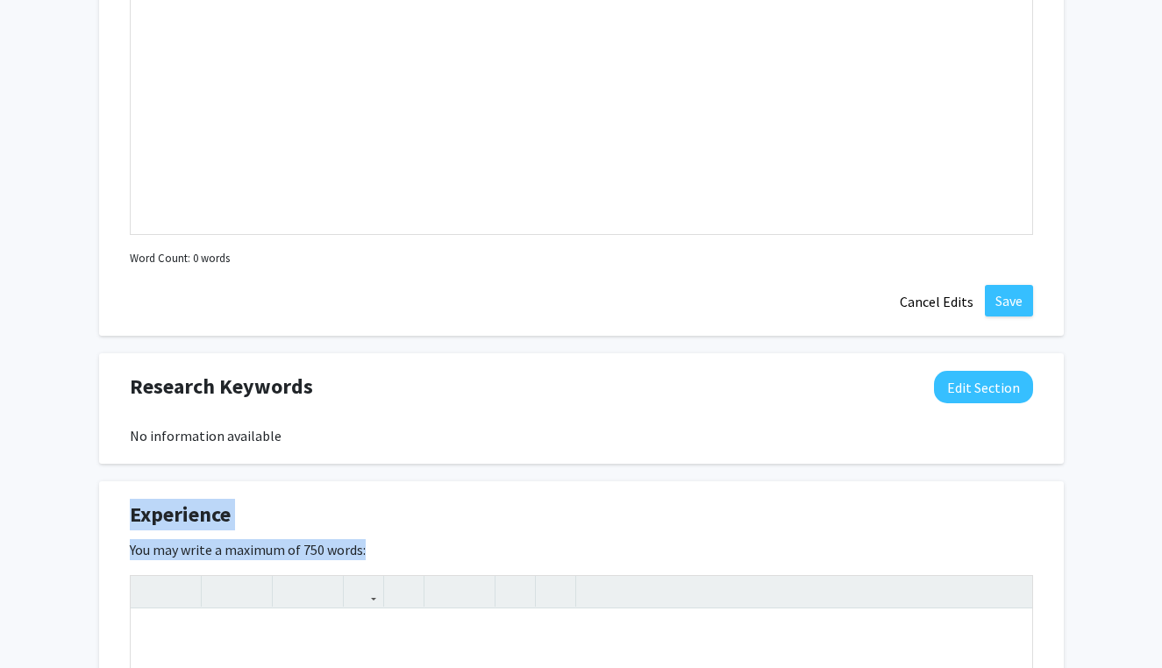
scroll to position [1294, 0]
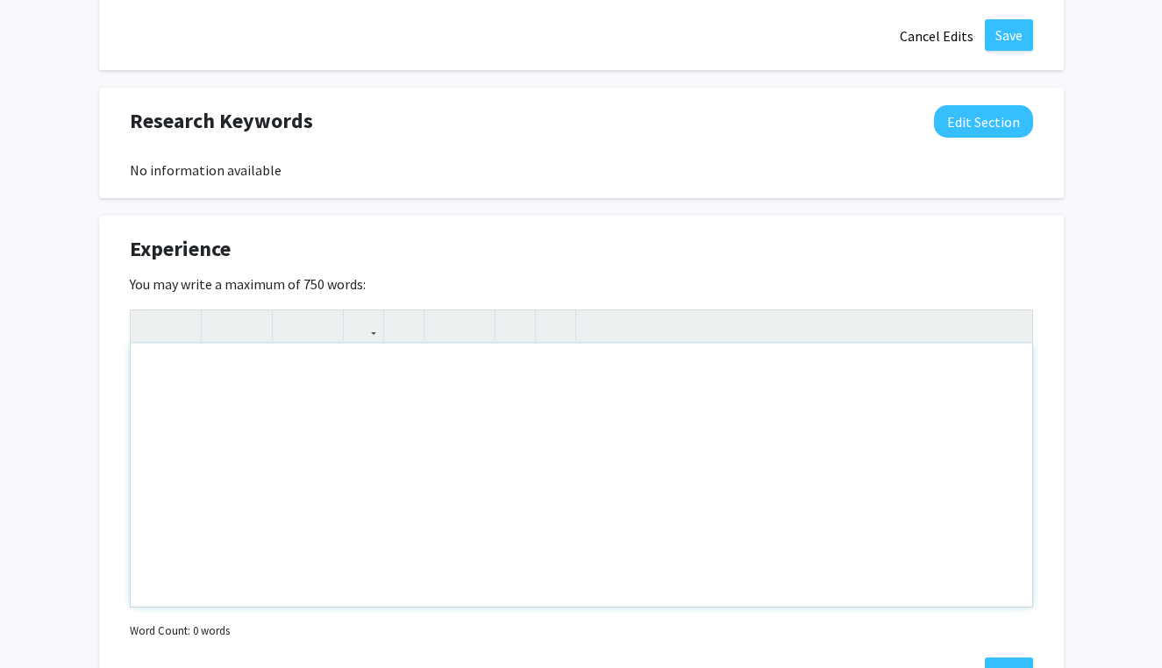
click at [314, 370] on div "Note to users with screen readers: Please deactivate our accessibility plugin f…" at bounding box center [581, 475] width 901 height 263
paste div "Note to users with screen readers: Please deactivate our accessibility plugin f…"
type textarea "<p>Prime Smile Dental – Shadowing | [DATE]–[DATE]</p><p>Supported patient care …"
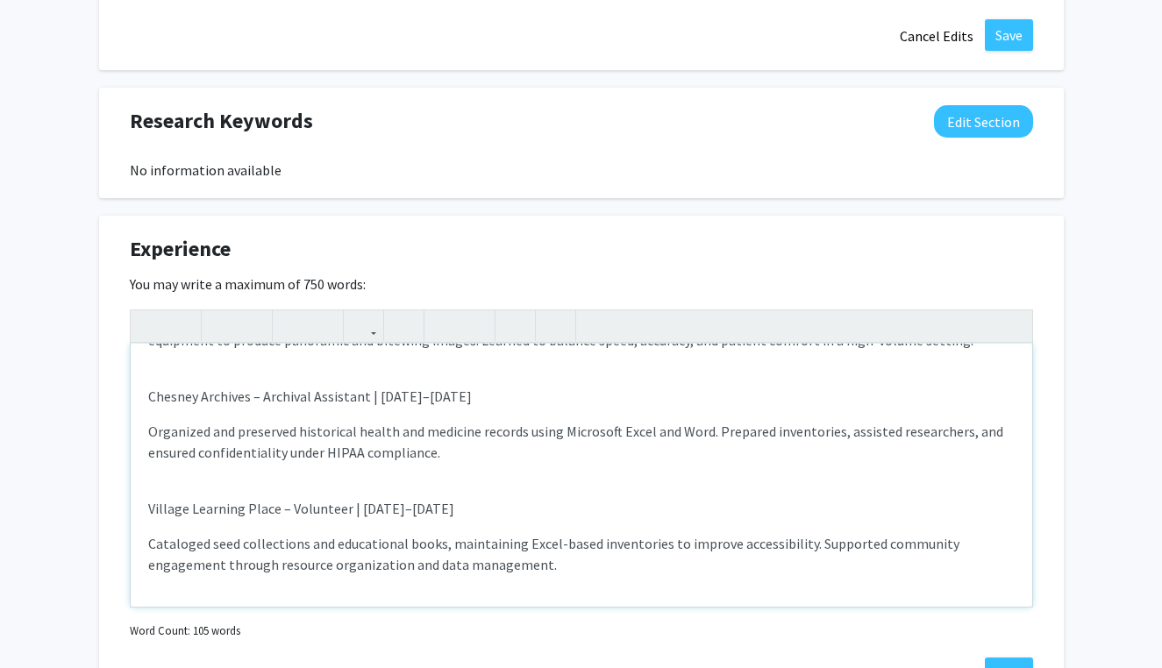
scroll to position [0, 0]
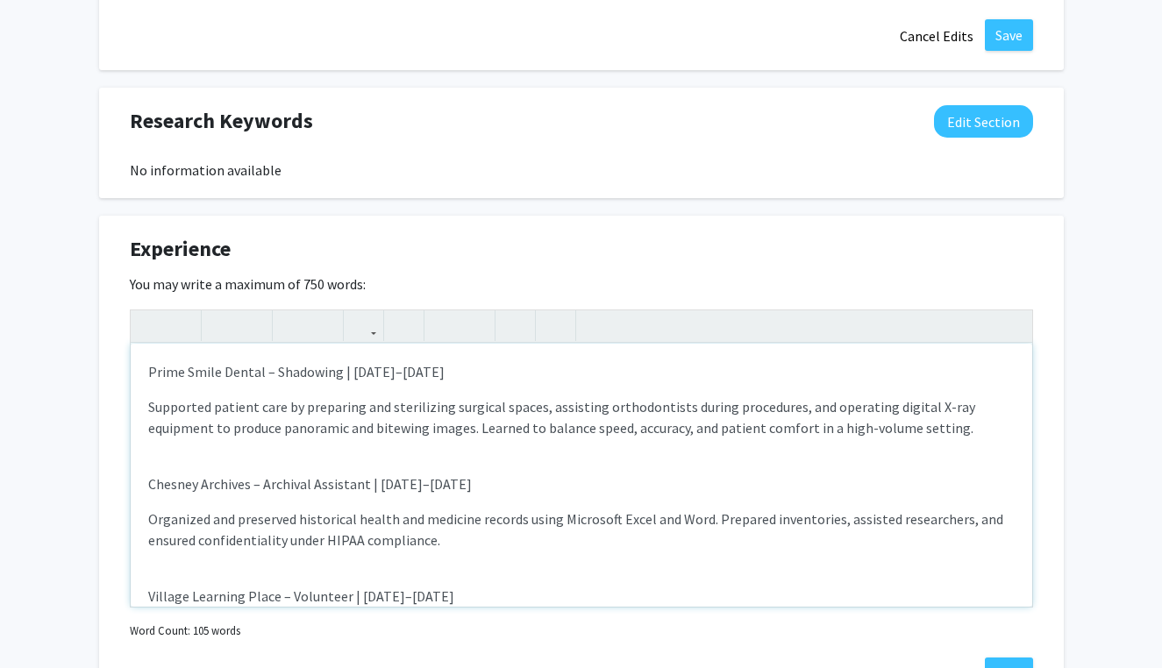
click at [307, 370] on p "Prime Smile Dental – Shadowing | [DATE]–[DATE]" at bounding box center [581, 371] width 866 height 21
drag, startPoint x: 144, startPoint y: 371, endPoint x: 342, endPoint y: 378, distance: 198.3
click at [342, 378] on div "Prime Smile Dental – Shadowing | [DATE]–[DATE] Supported patient care by prepar…" at bounding box center [581, 475] width 901 height 263
click at [217, 321] on icon "button" at bounding box center [221, 325] width 15 height 29
click at [355, 397] on p "Supported patient care by preparing and sterilizing surgical spaces, assisting …" at bounding box center [581, 417] width 866 height 42
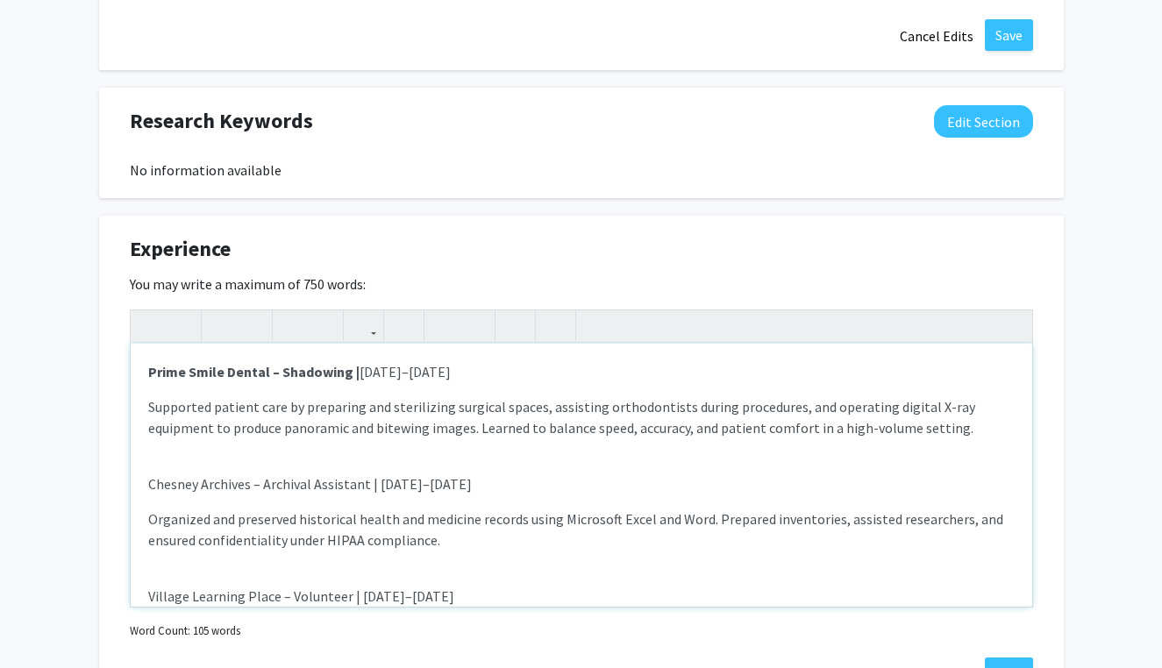
click at [359, 376] on p "Prime Smile Dental – Shadowing | [DATE]–[DATE]" at bounding box center [581, 371] width 866 height 21
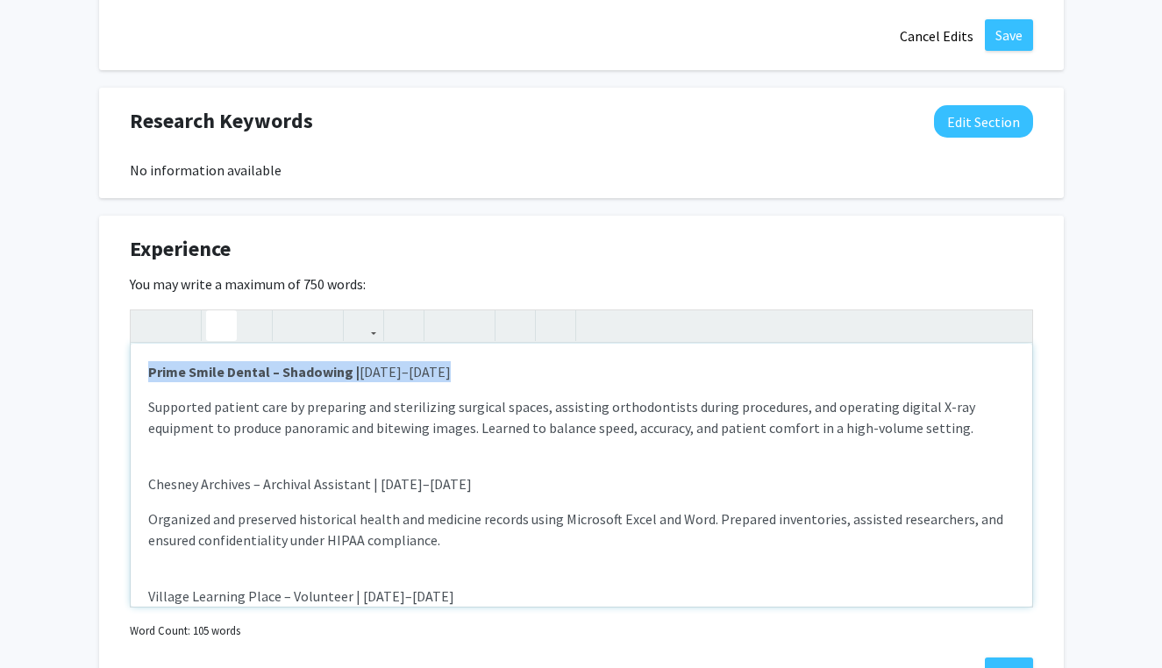
click at [217, 328] on icon "button" at bounding box center [221, 325] width 15 height 29
click at [316, 492] on p "Chesney Archives – Archival Assistant | [DATE]–[DATE]" at bounding box center [581, 484] width 866 height 21
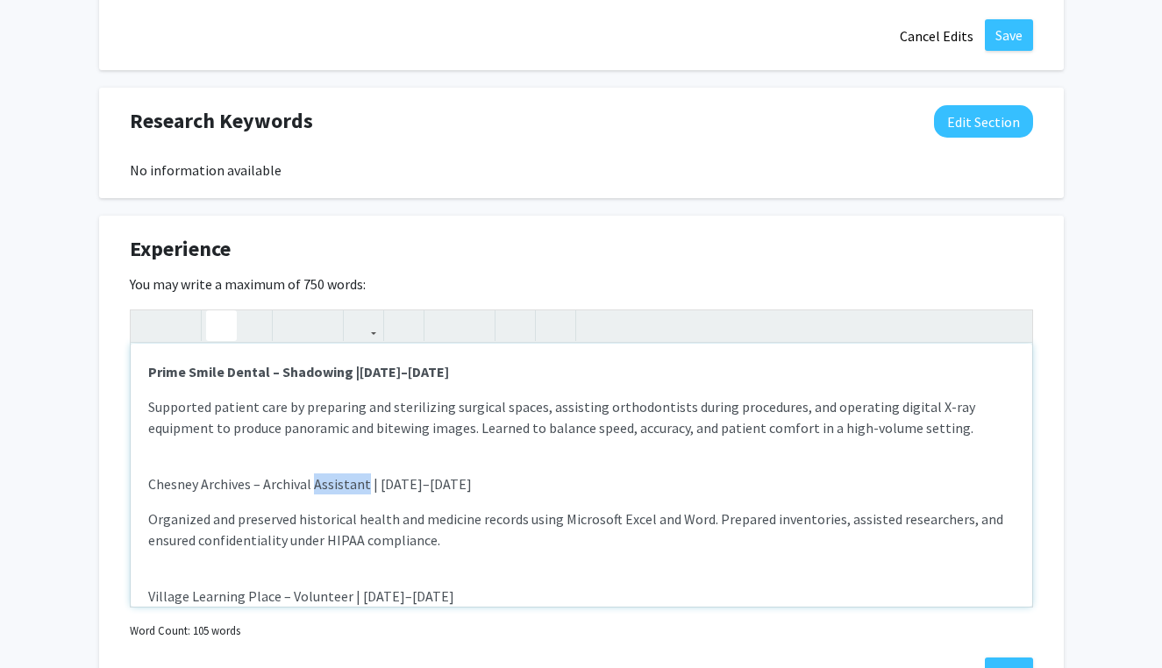
click at [316, 492] on p "Chesney Archives – Archival Assistant | [DATE]–[DATE]" at bounding box center [581, 484] width 866 height 21
click at [214, 311] on use "button" at bounding box center [214, 311] width 0 height 0
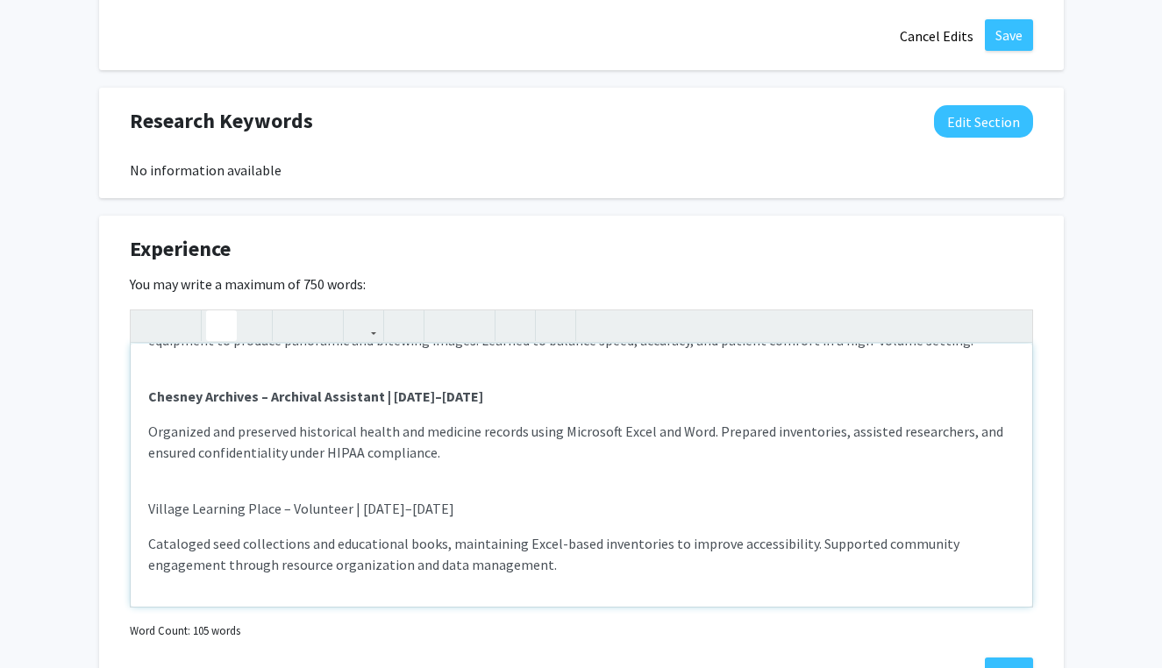
click at [266, 513] on p "Village Learning Place – Volunteer | [DATE]–[DATE]" at bounding box center [581, 508] width 866 height 21
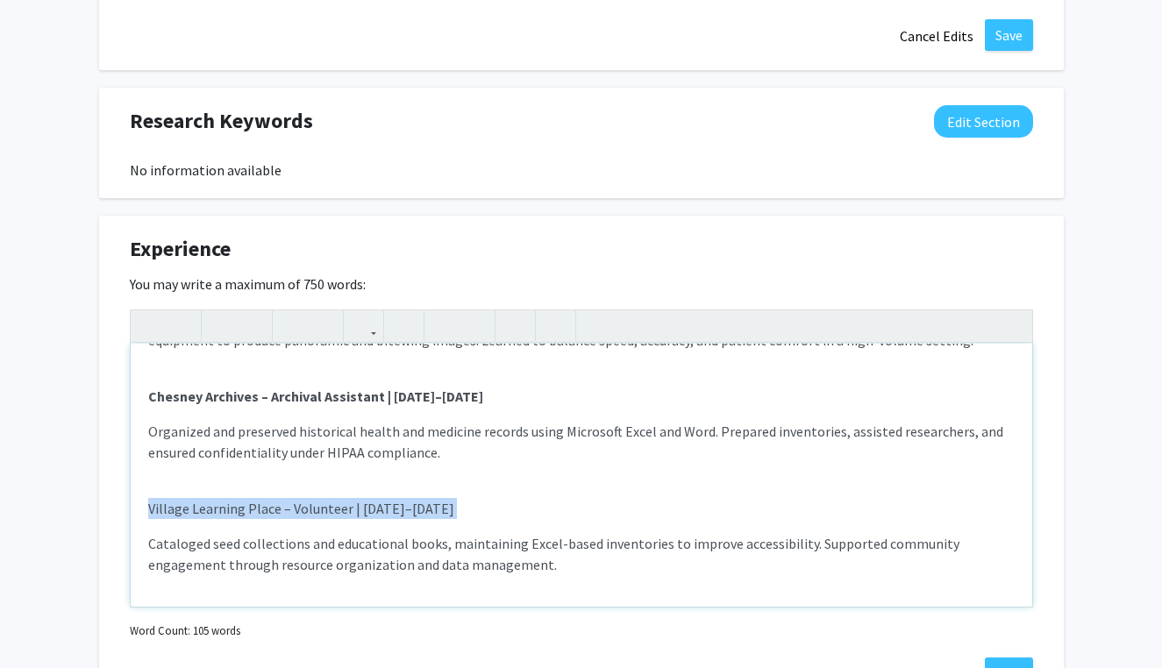
click at [266, 513] on p "Village Learning Place – Volunteer | [DATE]–[DATE]" at bounding box center [581, 508] width 866 height 21
type textarea "<p><strong>Prime Smile Dental – Shadowing | [DATE]–[DATE]</strong></p><p>Suppor…"
click at [222, 327] on icon "button" at bounding box center [221, 325] width 15 height 29
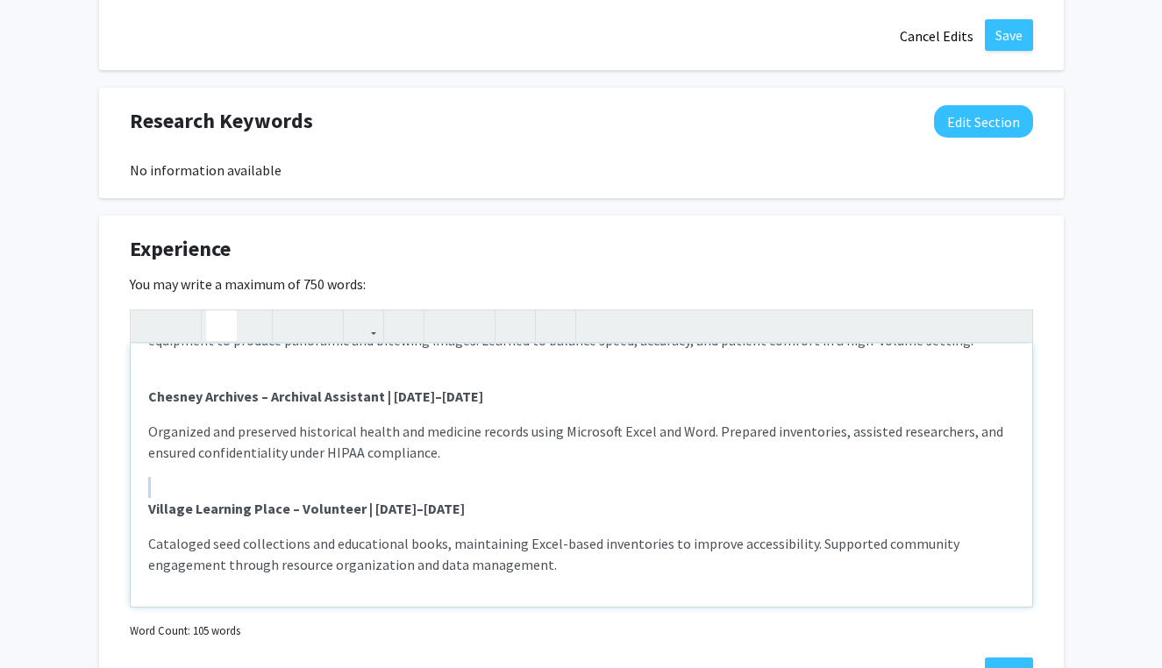
scroll to position [1414, 0]
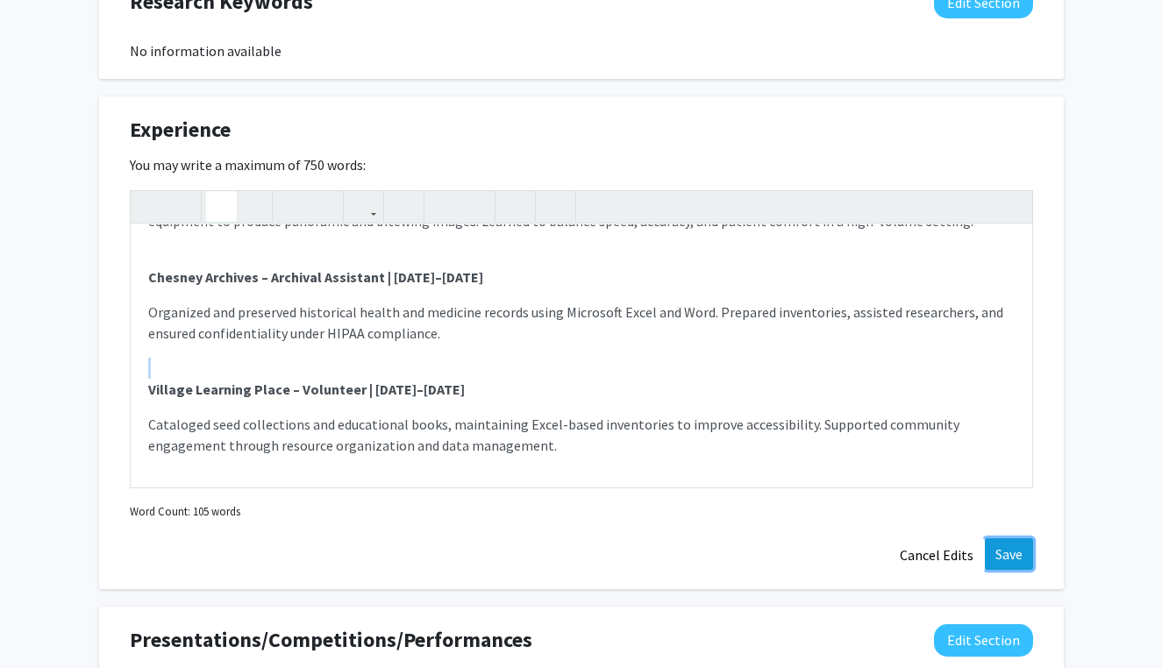
click at [994, 545] on button "Save" at bounding box center [1009, 554] width 48 height 32
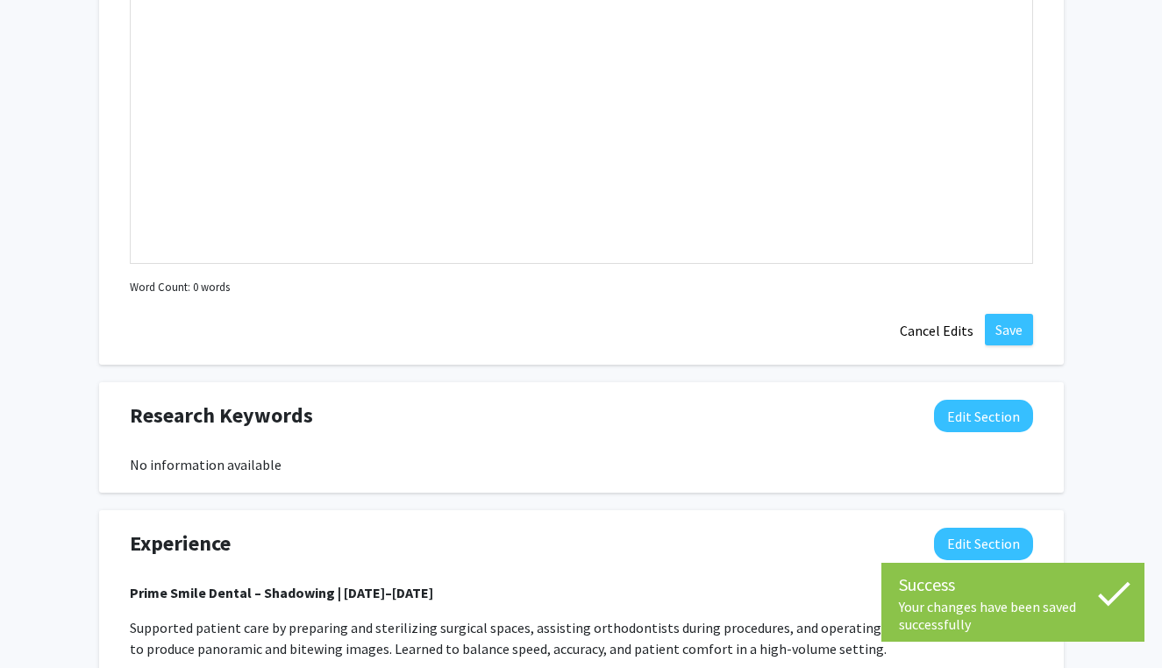
scroll to position [744, 0]
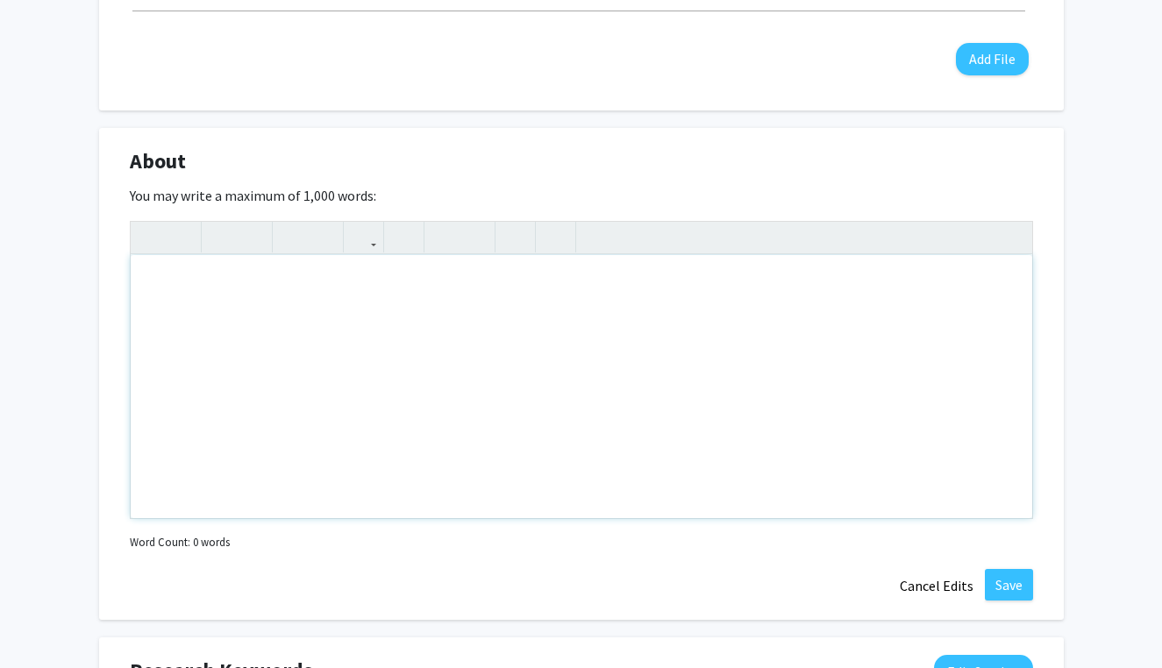
click at [313, 280] on div "Note to users with screen readers: Please deactivate our accessibility plugin f…" at bounding box center [581, 386] width 901 height 263
paste div "Note to users with screen readers: Please deactivate our accessibility plugin f…"
type textarea "<p>I’m [PERSON_NAME], a pre-medical student at [PERSON_NAME][GEOGRAPHIC_DATA][P…"
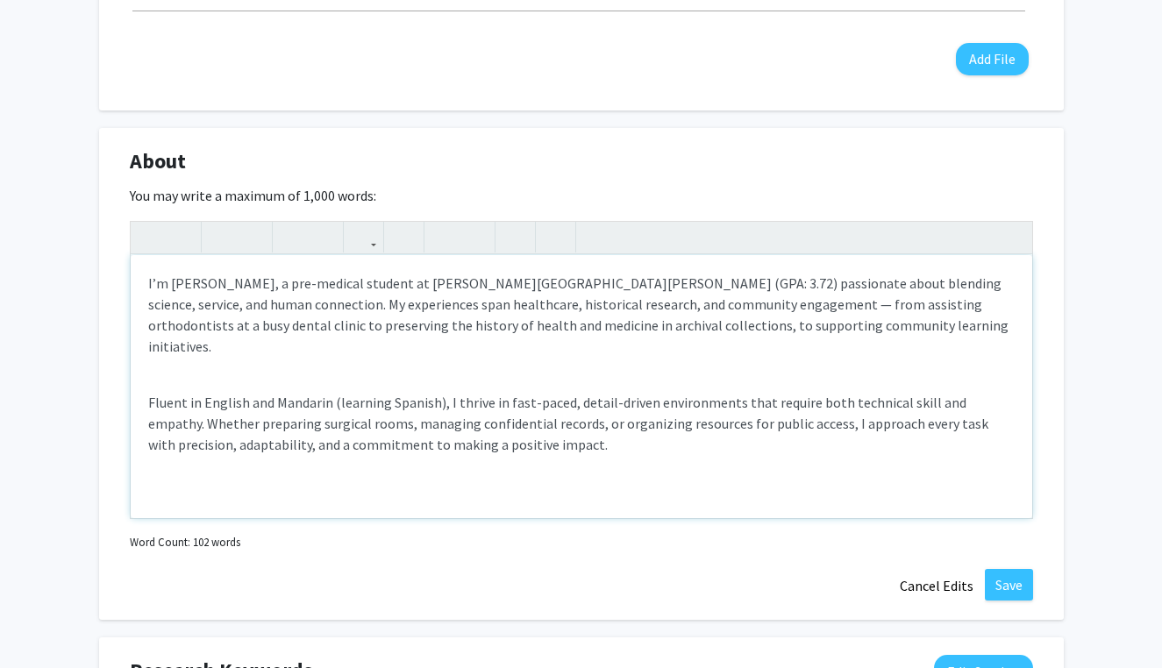
click at [412, 359] on div "I’m [PERSON_NAME], a pre-medical student at [PERSON_NAME][GEOGRAPHIC_DATA][PERS…" at bounding box center [581, 386] width 901 height 263
click at [365, 338] on div "I’m [PERSON_NAME], a pre-medical student at [PERSON_NAME][GEOGRAPHIC_DATA][PERS…" at bounding box center [581, 386] width 901 height 263
drag, startPoint x: 332, startPoint y: 383, endPoint x: 437, endPoint y: 385, distance: 104.4
click at [437, 392] on p "Fluent in English and Mandarin (learning Spanish), I thrive in fast-paced, deta…" at bounding box center [581, 423] width 866 height 63
click at [482, 429] on p "Fluent in English and Mandarin, I thrive in fast-paced, detail-driven environme…" at bounding box center [581, 423] width 866 height 63
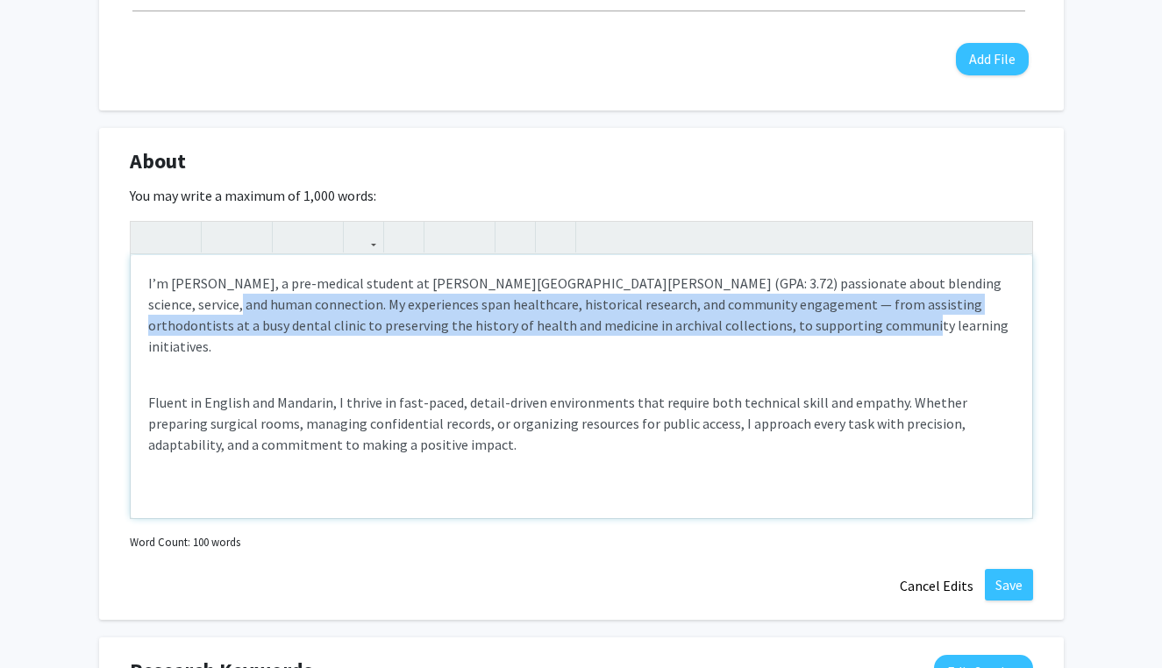
drag, startPoint x: 998, startPoint y: 286, endPoint x: 979, endPoint y: 329, distance: 46.7
click at [979, 329] on p "I’m [PERSON_NAME], a pre-medical student at [PERSON_NAME][GEOGRAPHIC_DATA][PERS…" at bounding box center [581, 315] width 866 height 84
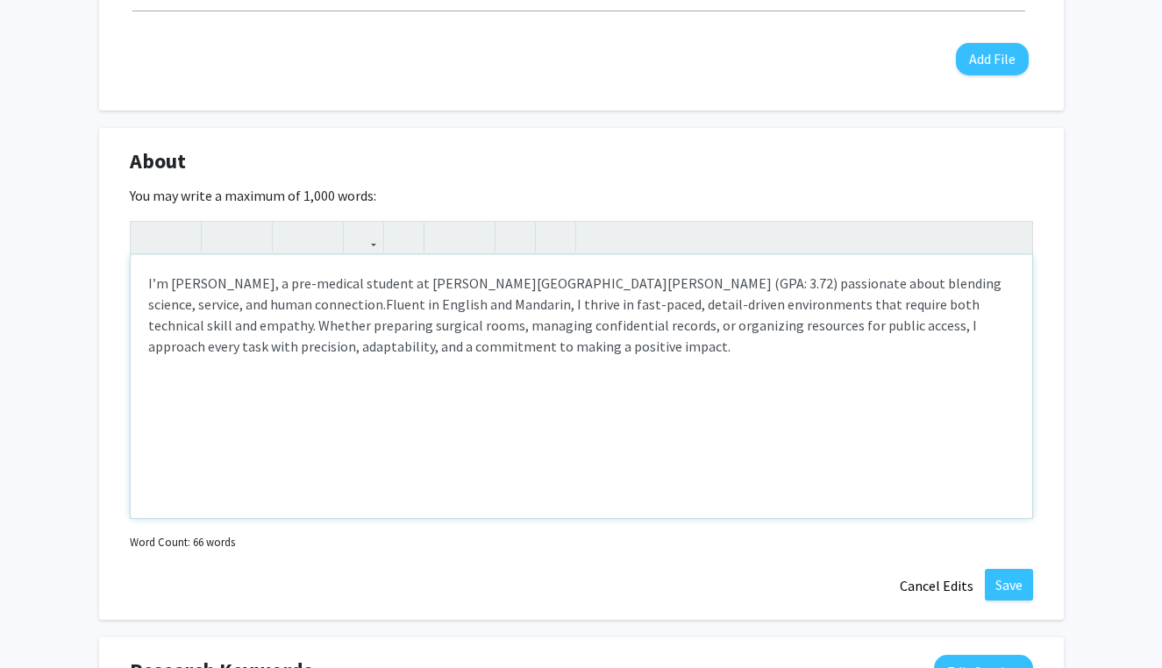
type textarea "<p>I’m [PERSON_NAME], a pre-medical student at [PERSON_NAME][GEOGRAPHIC_DATA][P…"
click at [977, 342] on p "I’m [PERSON_NAME], a pre-medical student at [PERSON_NAME][GEOGRAPHIC_DATA][PERS…" at bounding box center [581, 315] width 866 height 84
click at [1014, 592] on button "Save" at bounding box center [1009, 585] width 48 height 32
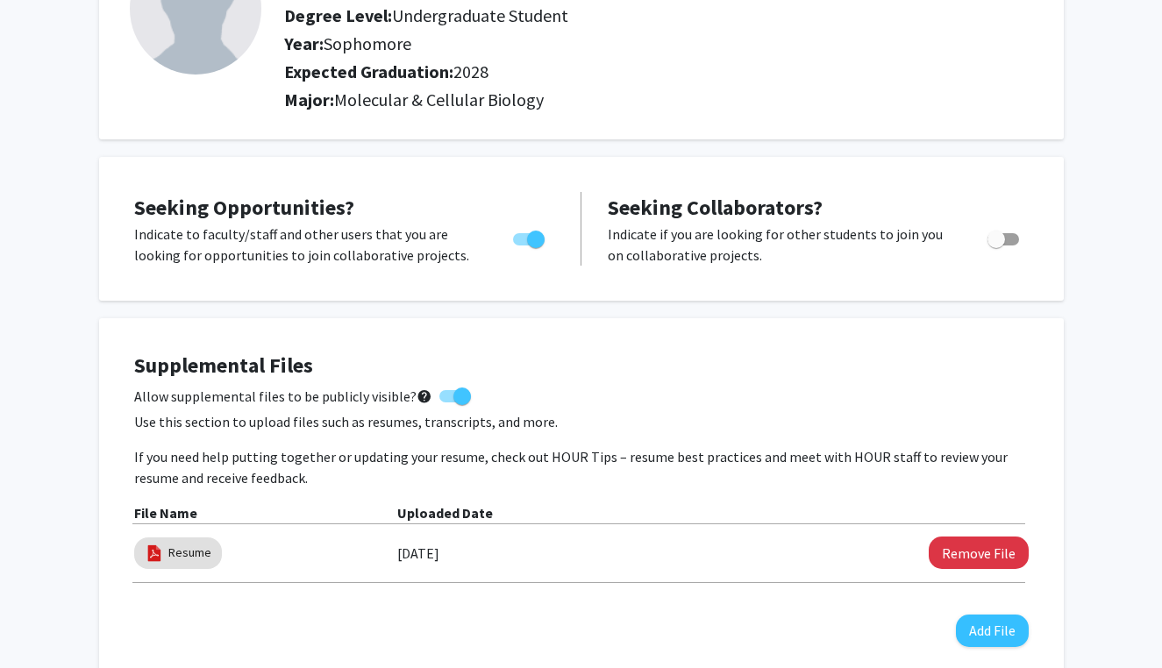
scroll to position [0, 0]
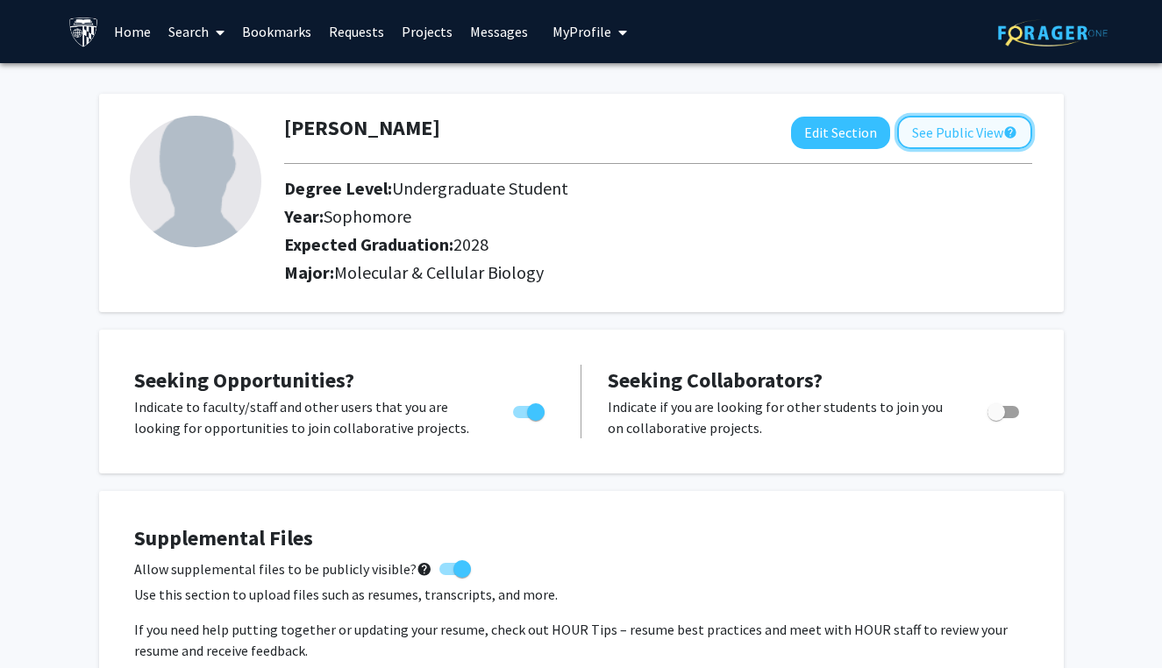
click at [944, 136] on button "See Public View help" at bounding box center [964, 132] width 135 height 33
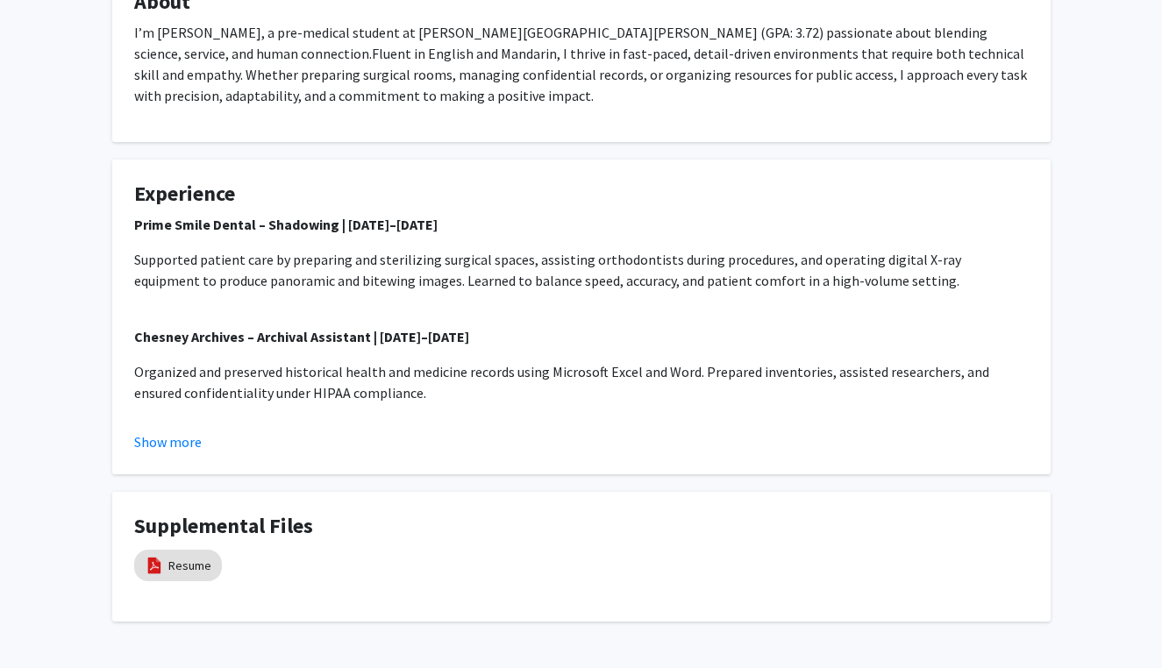
scroll to position [393, 0]
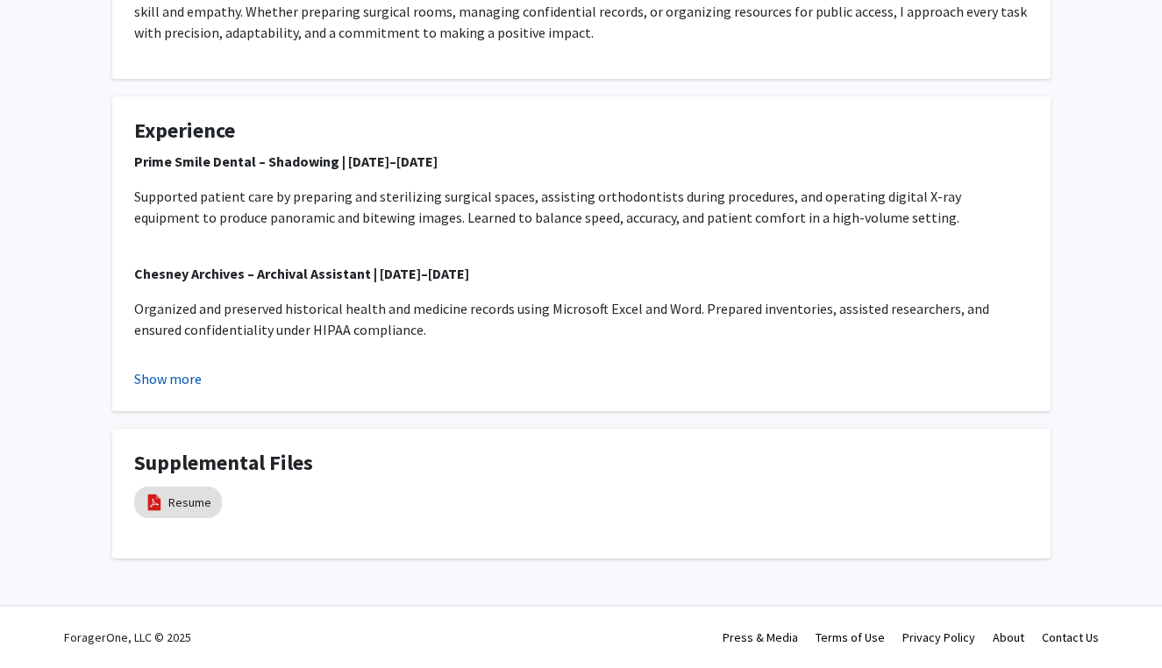
click at [166, 378] on button "Show more" at bounding box center [168, 378] width 68 height 21
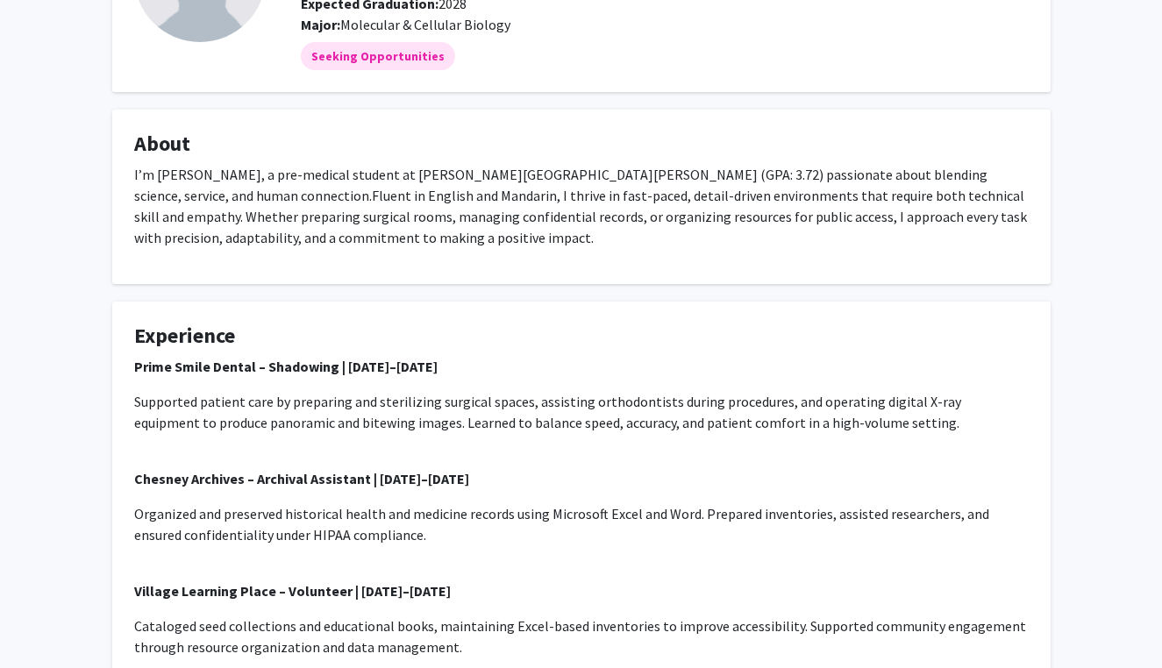
scroll to position [0, 0]
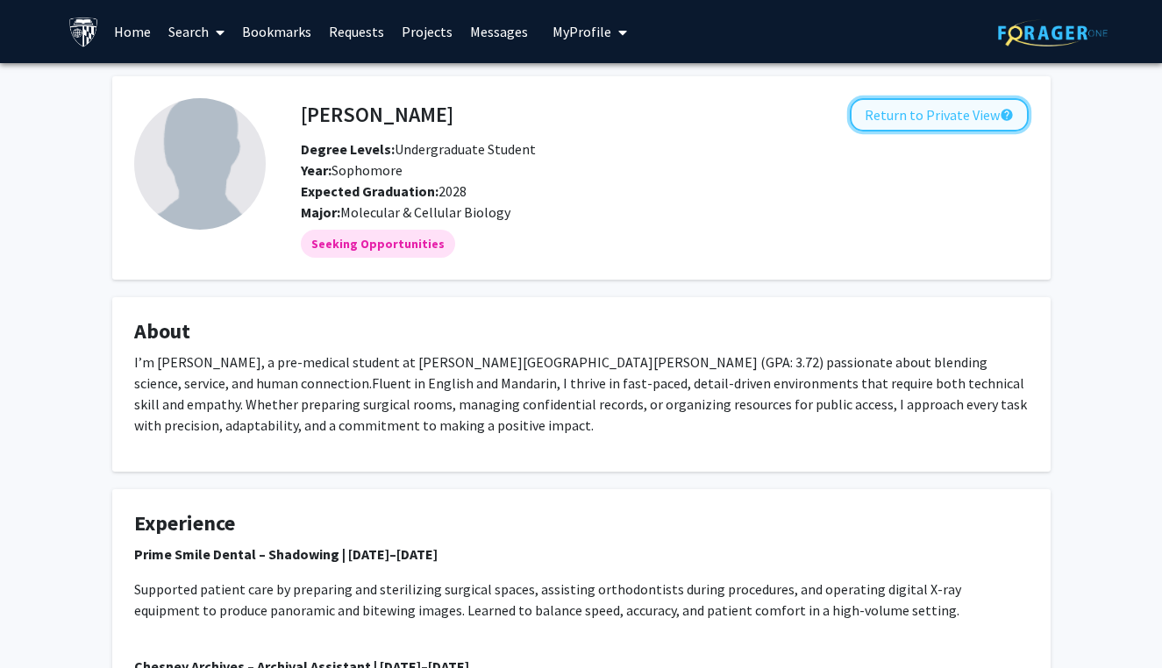
click at [943, 118] on button "Return to Private View help" at bounding box center [939, 114] width 179 height 33
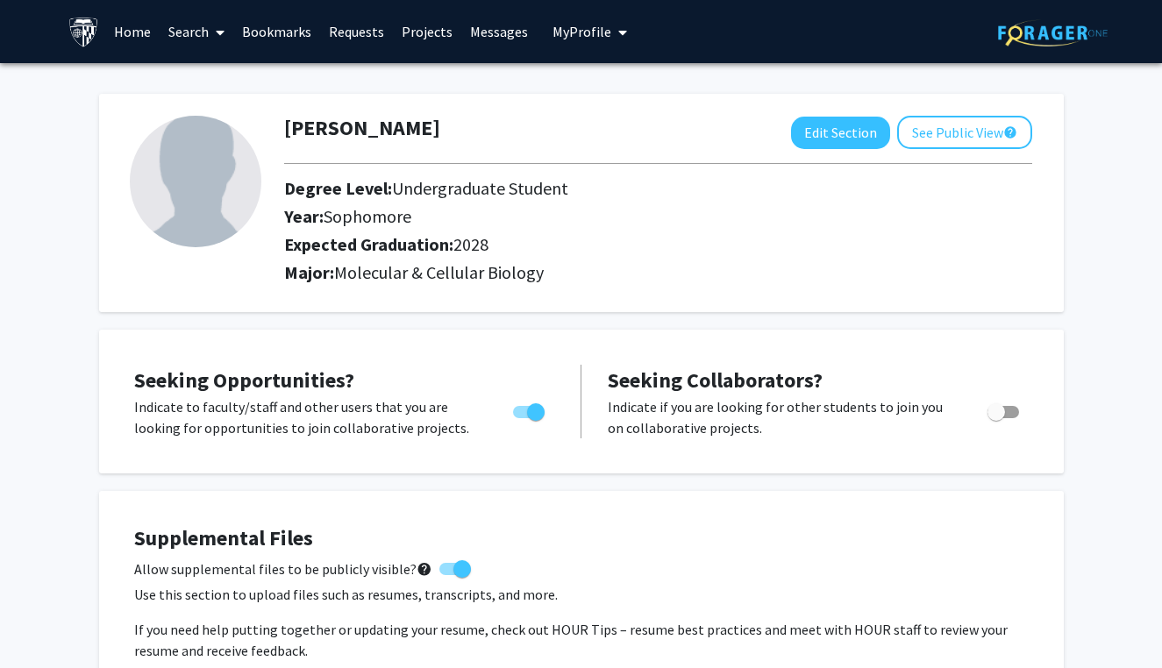
click at [229, 183] on img at bounding box center [196, 182] width 132 height 132
click at [458, 238] on span "2028" at bounding box center [470, 244] width 35 height 22
click at [213, 211] on img at bounding box center [196, 182] width 132 height 132
click at [611, 42] on span "My profile dropdown to access profile and logout" at bounding box center [619, 32] width 16 height 61
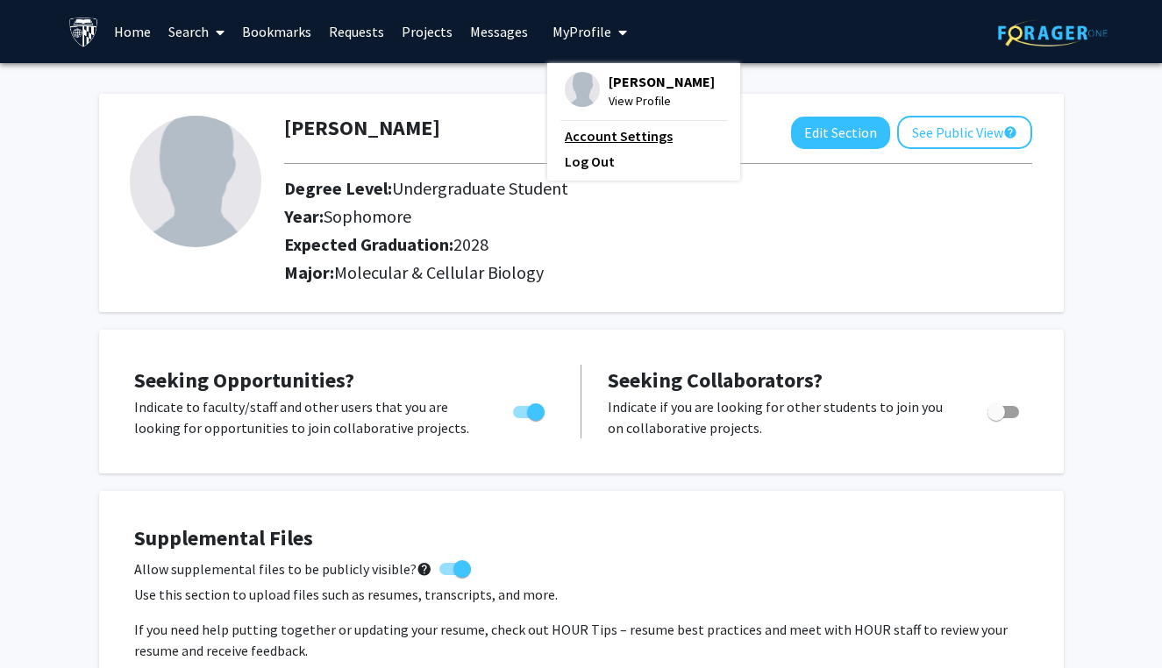
click at [592, 140] on link "Account Settings" at bounding box center [644, 135] width 158 height 21
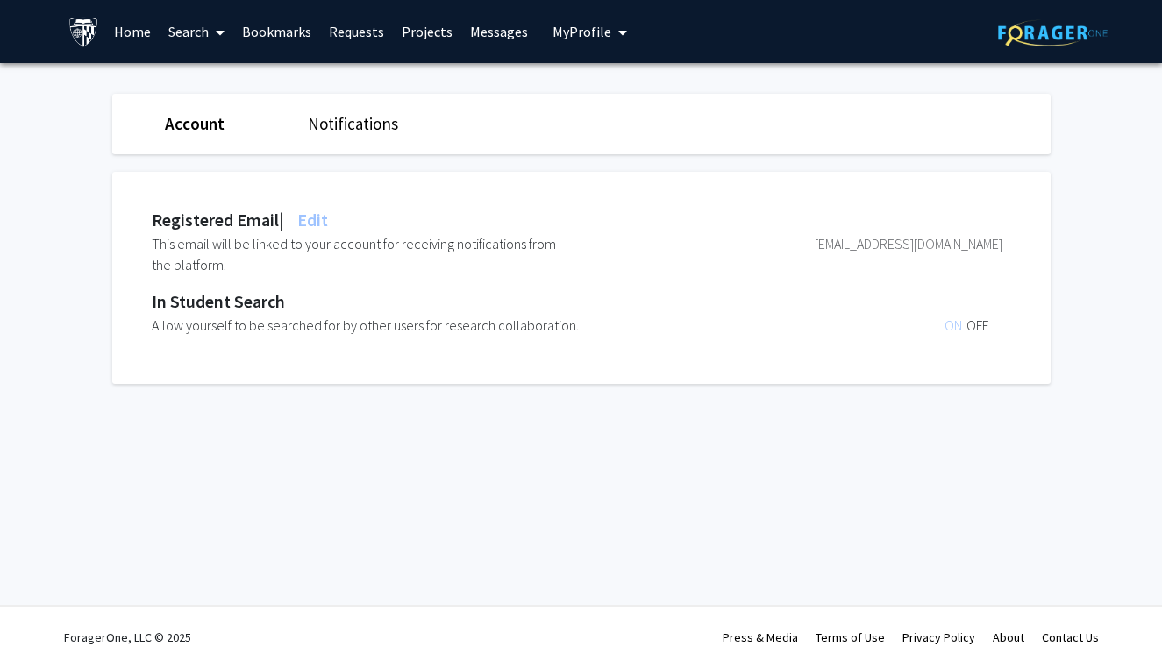
click at [125, 39] on link "Home" at bounding box center [132, 31] width 54 height 61
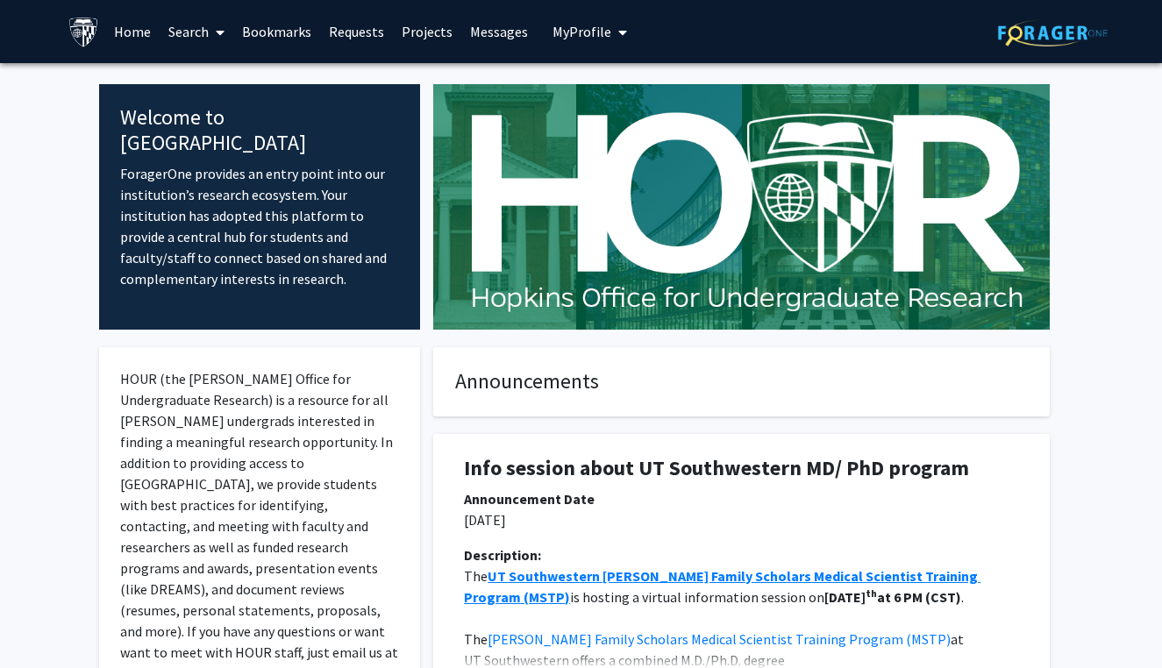
click at [578, 33] on span "My Profile" at bounding box center [581, 32] width 59 height 18
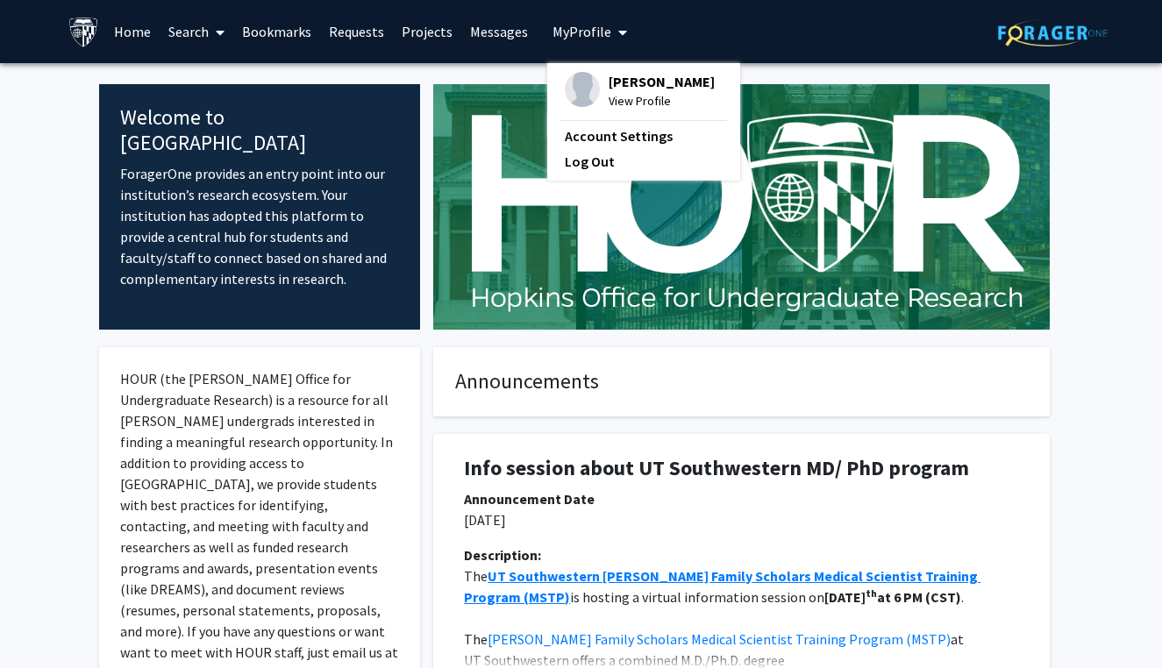
click at [624, 101] on span "View Profile" at bounding box center [662, 100] width 106 height 19
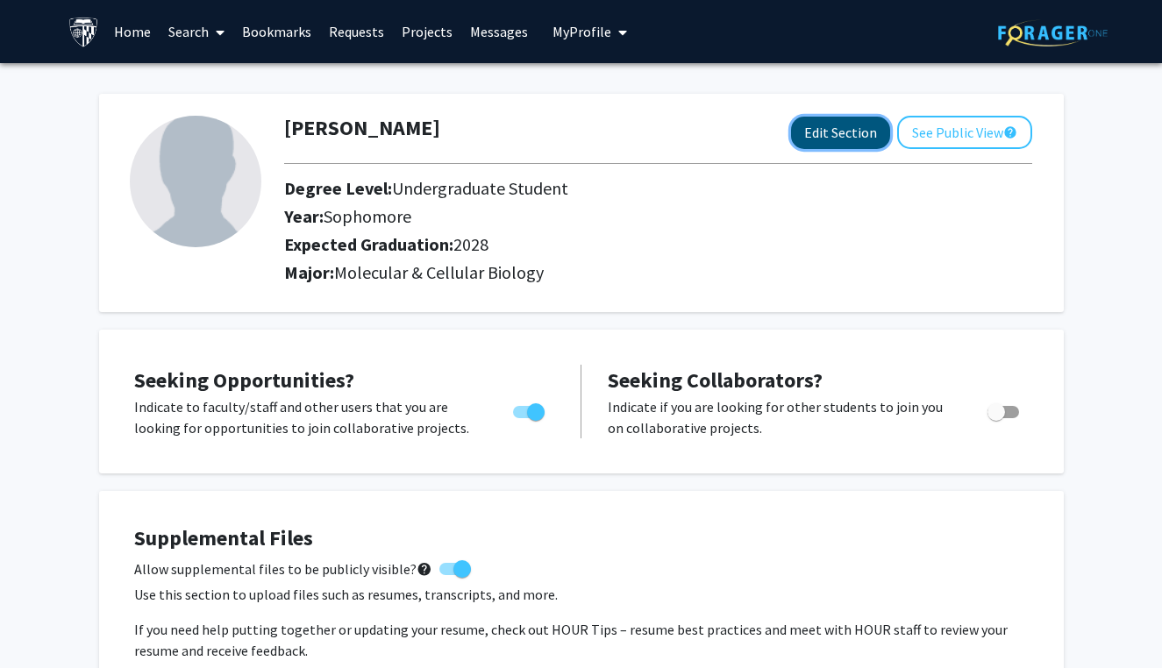
click at [834, 135] on button "Edit Section" at bounding box center [840, 133] width 99 height 32
select select "sophomore"
select select "2028"
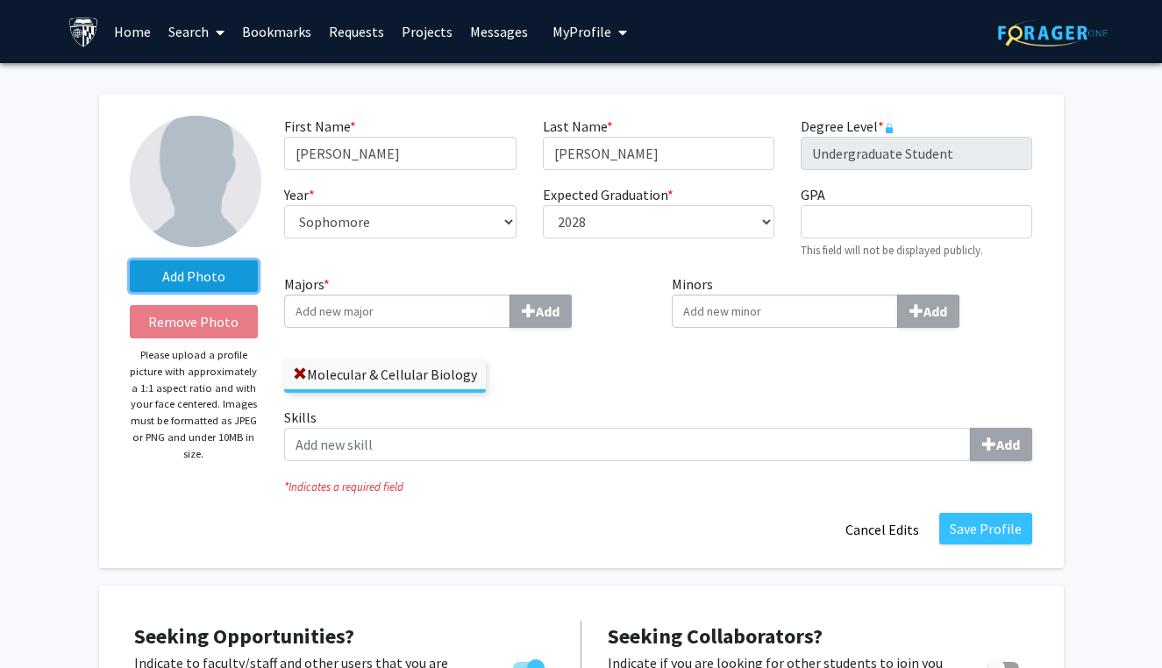
click at [205, 272] on label "Add Photo" at bounding box center [194, 276] width 129 height 32
click at [0, 0] on input "Add Photo" at bounding box center [0, 0] width 0 height 0
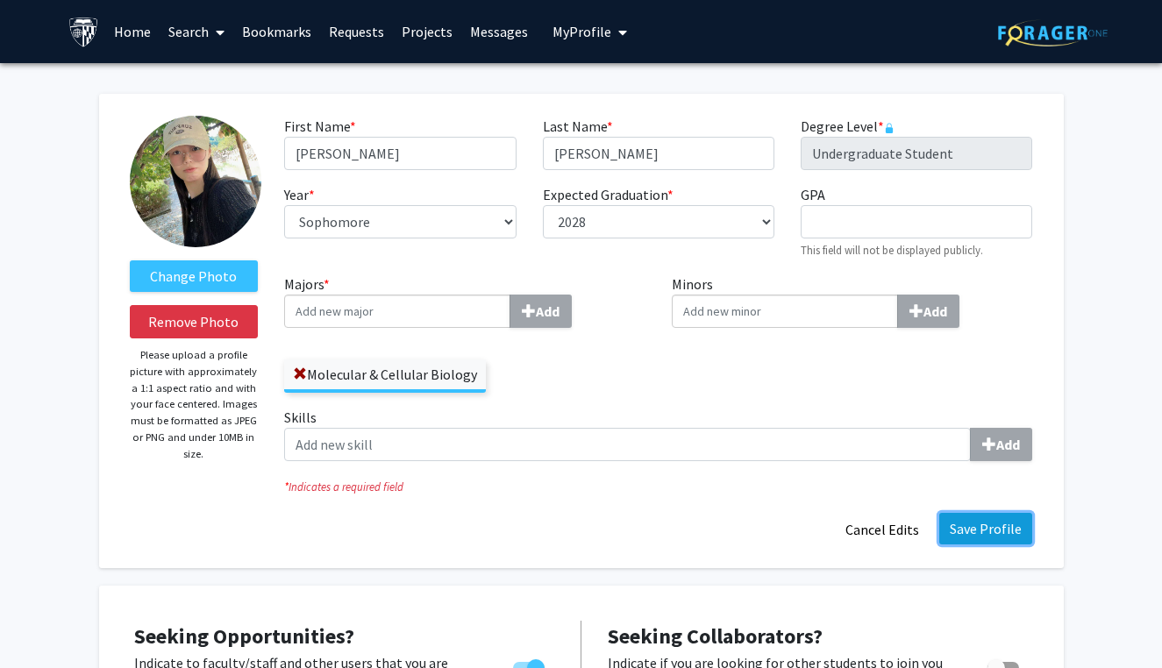
click at [959, 529] on button "Save Profile" at bounding box center [985, 529] width 93 height 32
